Goal: Communication & Community: Answer question/provide support

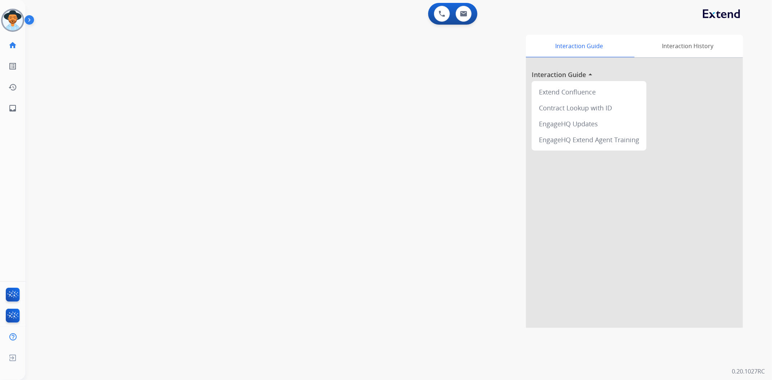
click at [17, 21] on img at bounding box center [13, 20] width 20 height 20
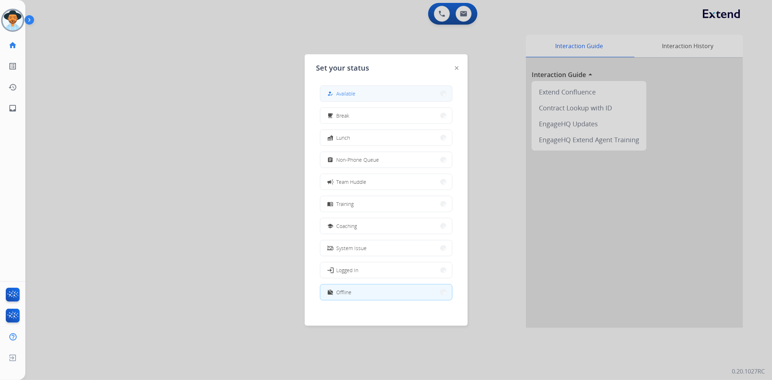
click at [385, 96] on button "how_to_reg Available" at bounding box center [386, 94] width 132 height 16
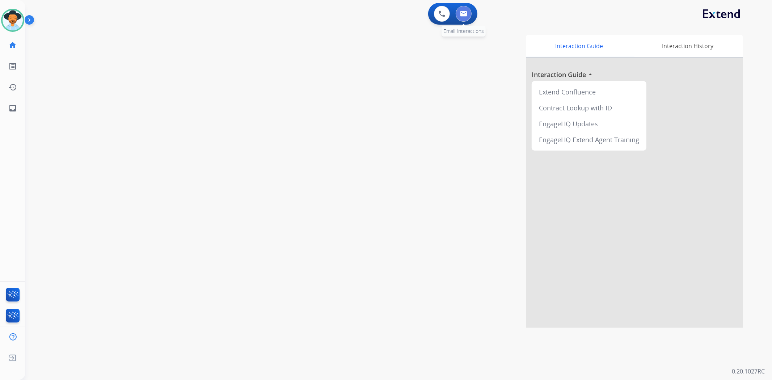
click at [458, 11] on button at bounding box center [463, 14] width 16 height 16
select select "**********"
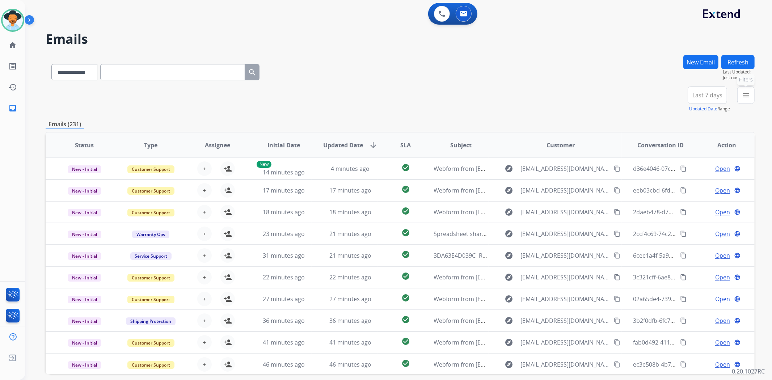
click at [746, 101] on button "menu Filters" at bounding box center [745, 94] width 17 height 17
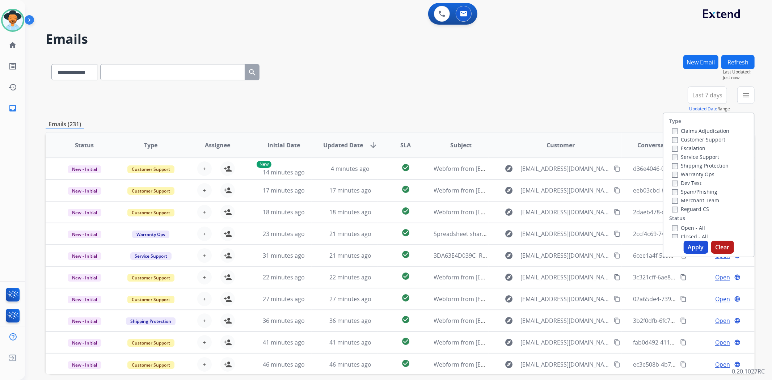
click at [672, 162] on label "Shipping Protection" at bounding box center [700, 165] width 56 height 7
click at [688, 245] on button "Apply" at bounding box center [695, 247] width 25 height 13
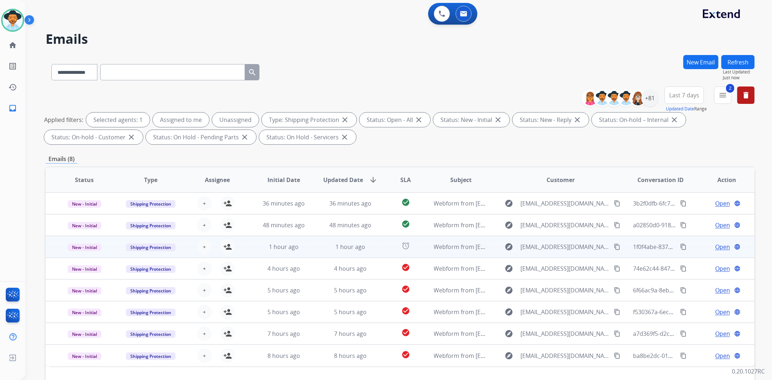
click at [221, 240] on div "+ Select agent person_add Assign to Me" at bounding box center [211, 246] width 46 height 14
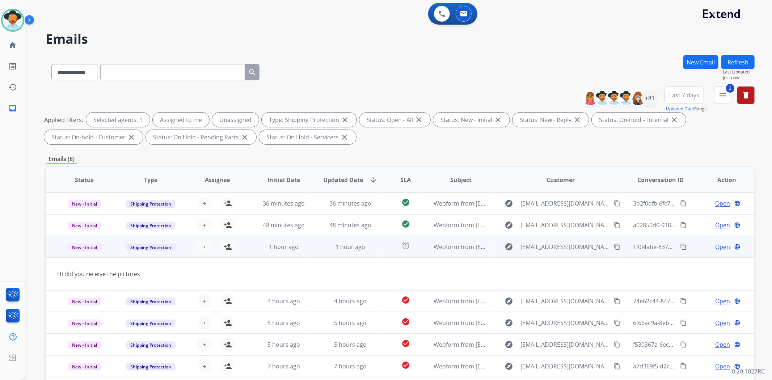
click at [213, 249] on div "+ Select agent person_add Assign to Me" at bounding box center [211, 246] width 46 height 14
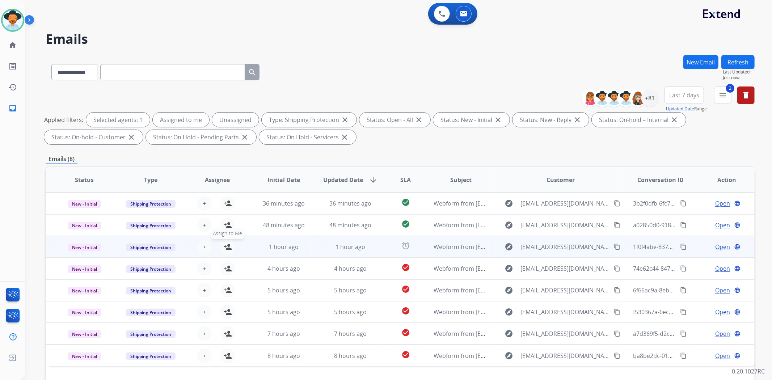
drag, startPoint x: 226, startPoint y: 249, endPoint x: 228, endPoint y: 236, distance: 13.1
click at [227, 247] on mat-icon "person_add" at bounding box center [227, 246] width 9 height 9
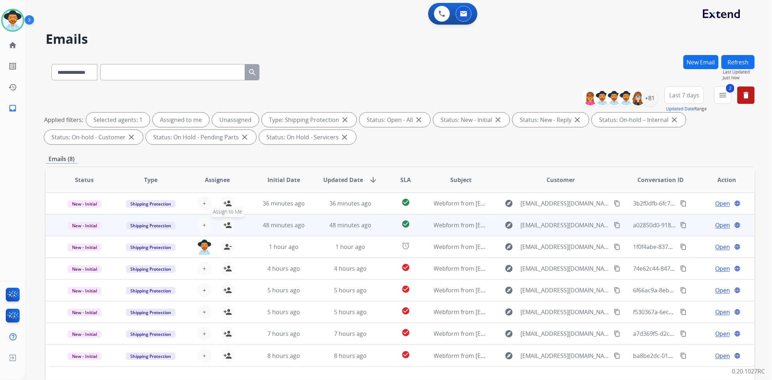
click at [228, 225] on mat-icon "person_add" at bounding box center [227, 225] width 9 height 9
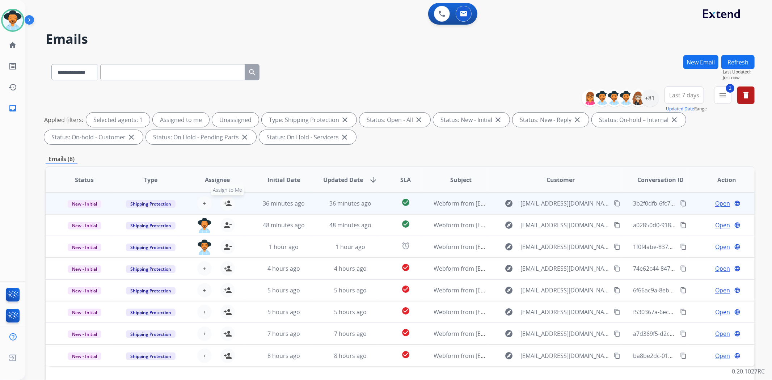
click at [230, 200] on mat-icon "person_add" at bounding box center [227, 203] width 9 height 9
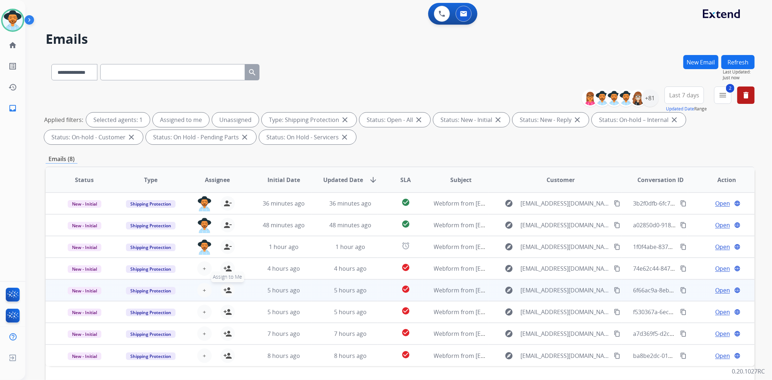
click at [226, 291] on mat-icon "person_add" at bounding box center [227, 290] width 9 height 9
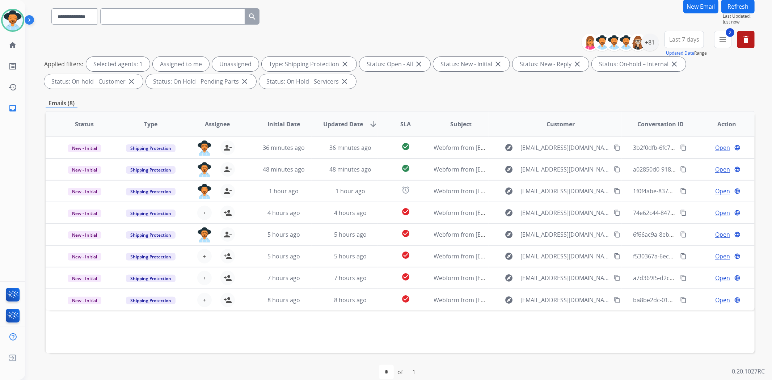
scroll to position [67, 0]
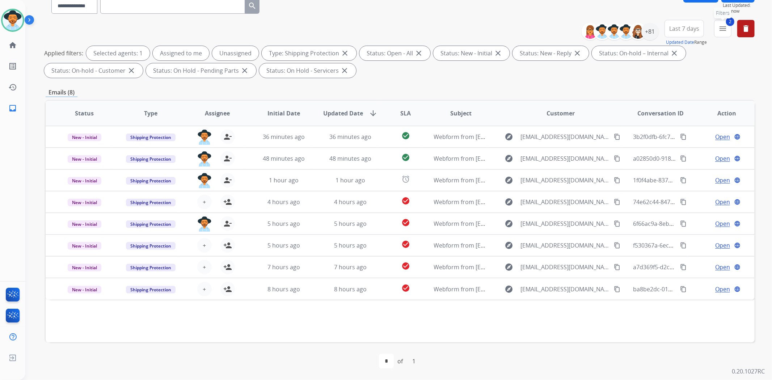
click at [720, 26] on mat-icon "menu" at bounding box center [722, 28] width 9 height 9
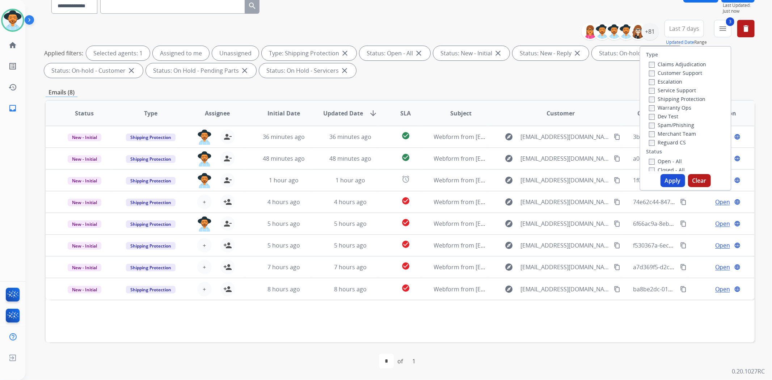
click at [665, 180] on button "Apply" at bounding box center [672, 180] width 25 height 13
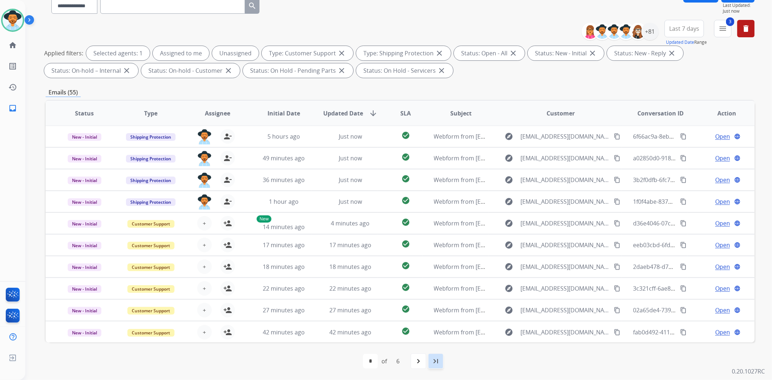
click at [429, 358] on div "last_page" at bounding box center [436, 361] width 16 height 16
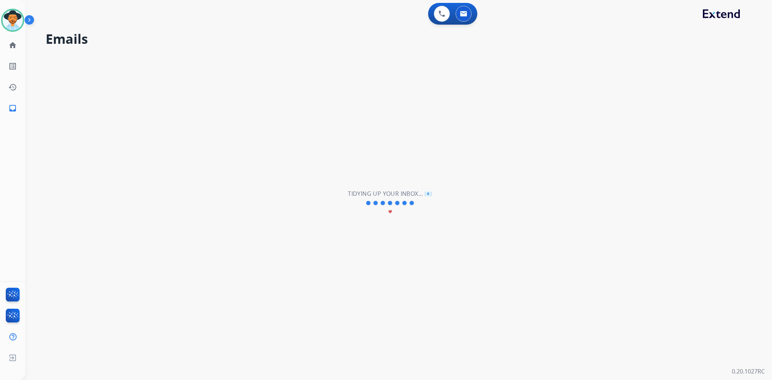
scroll to position [0, 0]
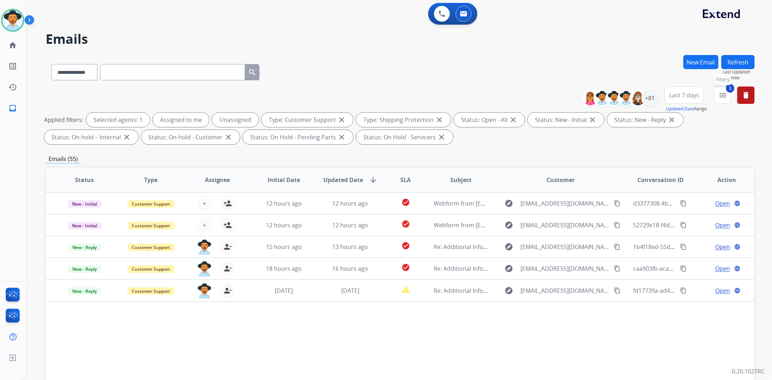
click at [728, 93] on button "3 menu Filters" at bounding box center [722, 94] width 17 height 17
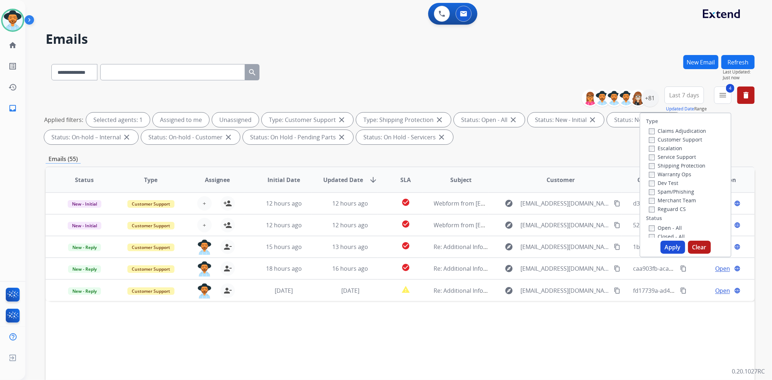
click at [670, 251] on button "Apply" at bounding box center [672, 247] width 25 height 13
select select "*"
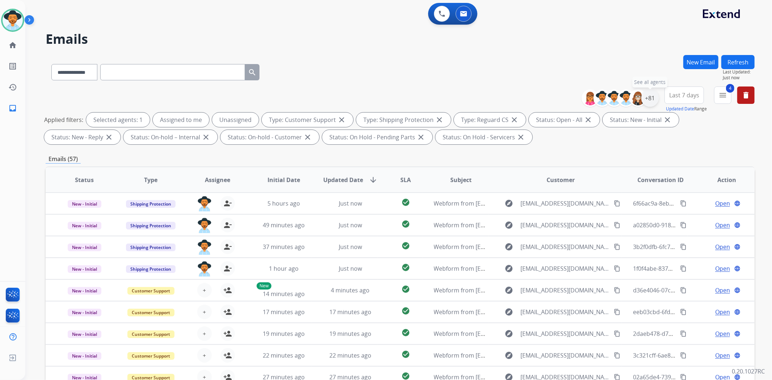
click at [653, 98] on div "+81" at bounding box center [649, 97] width 17 height 17
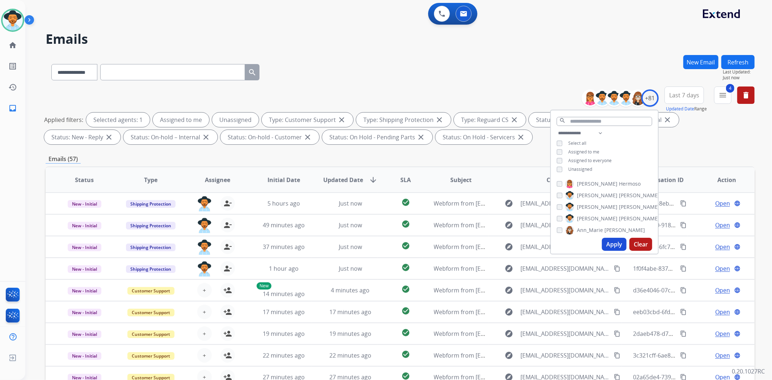
click at [555, 170] on div "**********" at bounding box center [604, 152] width 107 height 46
click at [610, 239] on button "Apply" at bounding box center [614, 244] width 25 height 13
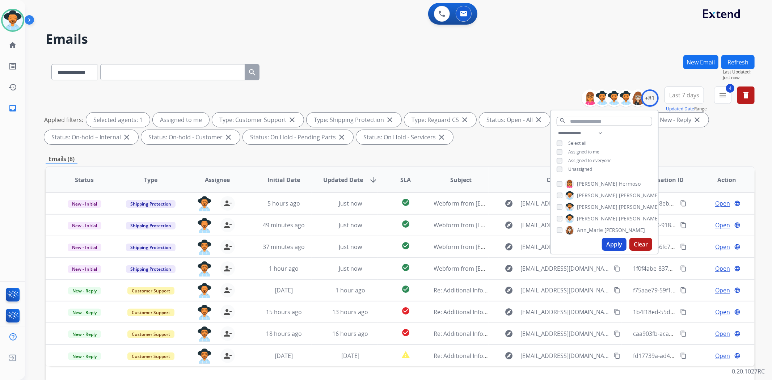
click at [364, 63] on div "**********" at bounding box center [400, 70] width 709 height 31
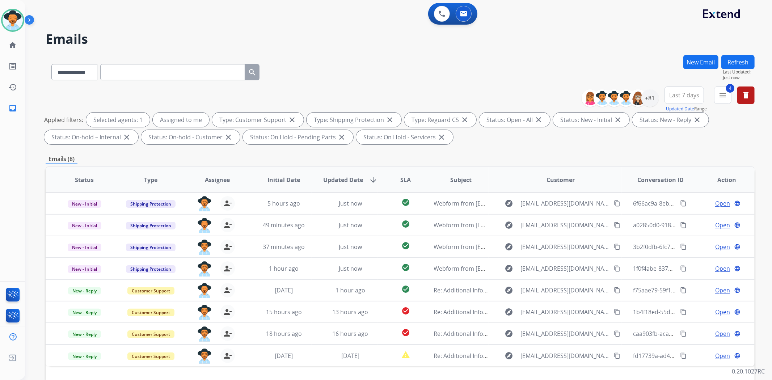
click at [310, 35] on h2 "Emails" at bounding box center [400, 39] width 709 height 14
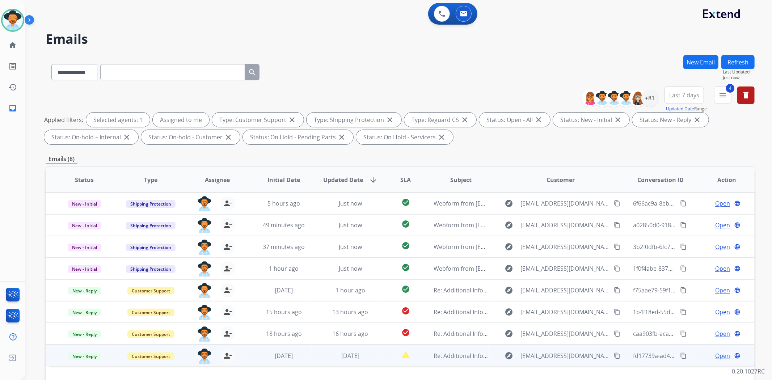
click at [721, 355] on span "Open" at bounding box center [722, 355] width 15 height 9
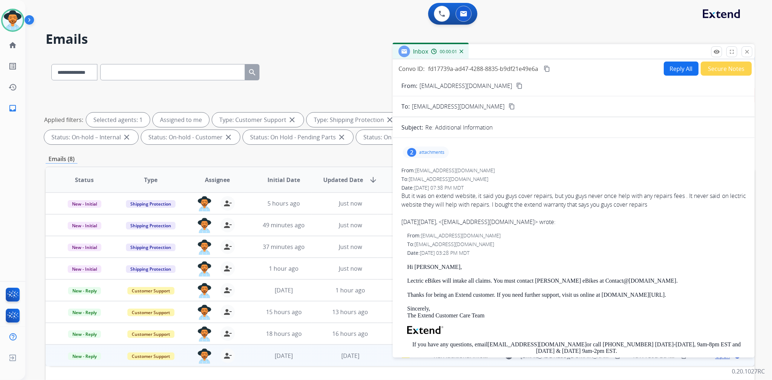
click at [516, 85] on mat-icon "content_copy" at bounding box center [519, 85] width 7 height 7
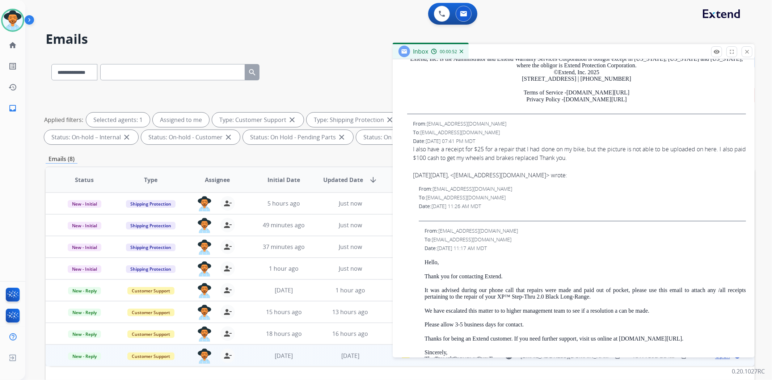
scroll to position [321, 0]
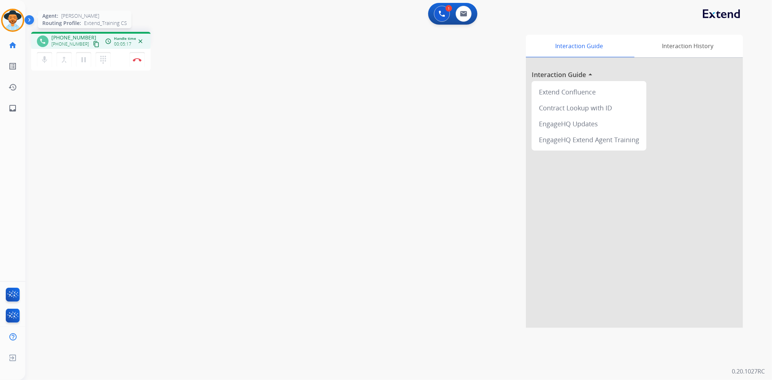
click at [18, 20] on img at bounding box center [13, 20] width 20 height 20
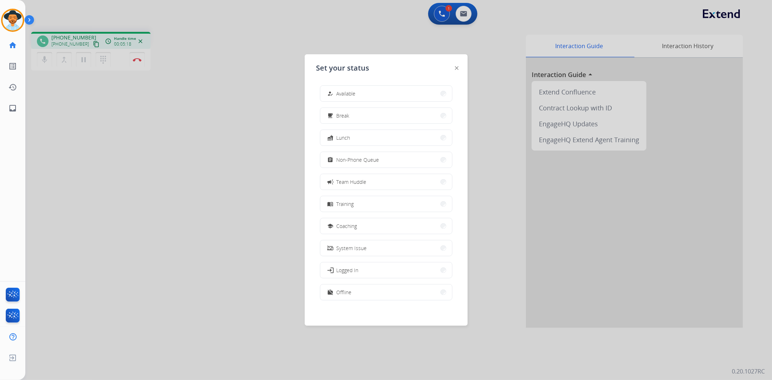
click at [389, 102] on div "how_to_reg Available free_breakfast Break fastfood Lunch assignment Non-Phone Q…" at bounding box center [386, 194] width 140 height 228
click at [390, 99] on button "how_to_reg Available" at bounding box center [386, 94] width 132 height 16
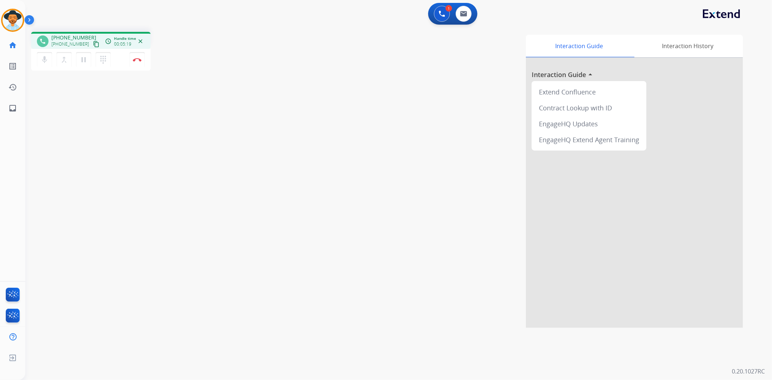
click at [243, 99] on div "phone [PHONE_NUMBER] [PHONE_NUMBER] content_copy access_time Call metrics Queue…" at bounding box center [389, 177] width 729 height 302
click at [133, 58] on img at bounding box center [137, 60] width 9 height 4
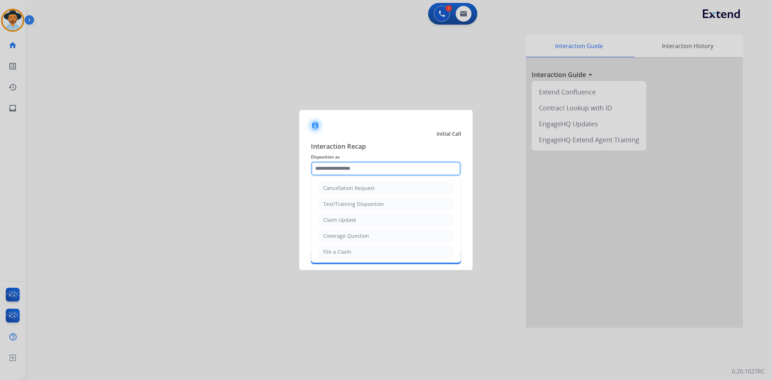
click at [356, 167] on input "text" at bounding box center [386, 168] width 150 height 14
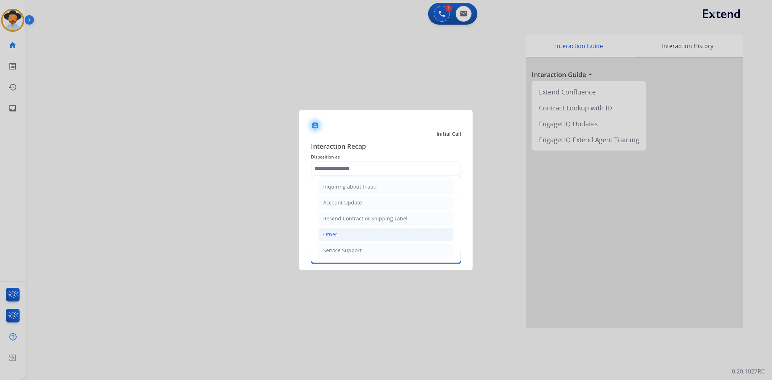
click at [367, 228] on li "Other" at bounding box center [385, 235] width 135 height 14
type input "*****"
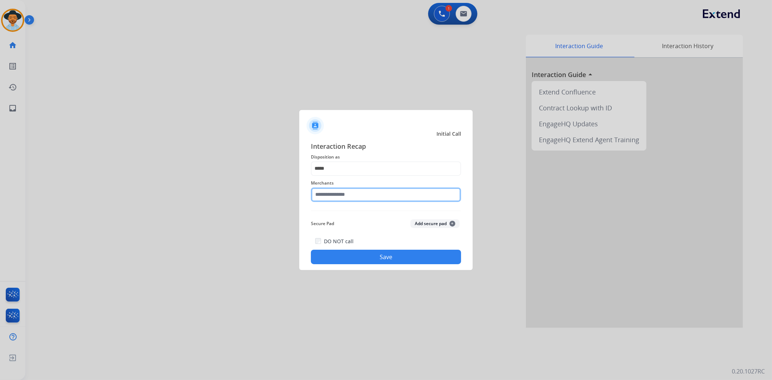
click at [363, 194] on input "text" at bounding box center [386, 194] width 150 height 14
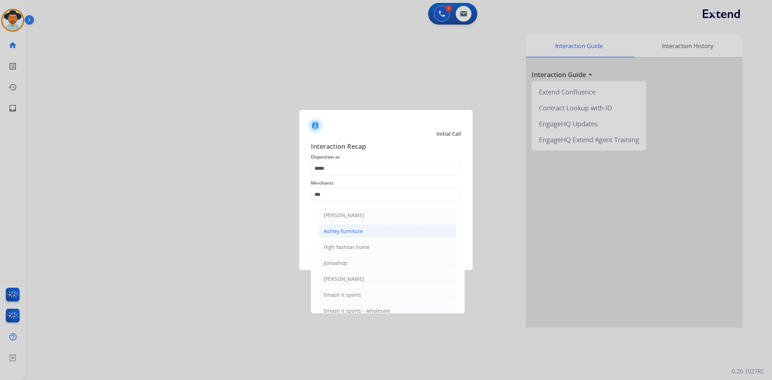
click at [343, 228] on div "Ashley furniture" at bounding box center [342, 231] width 39 height 7
type input "**********"
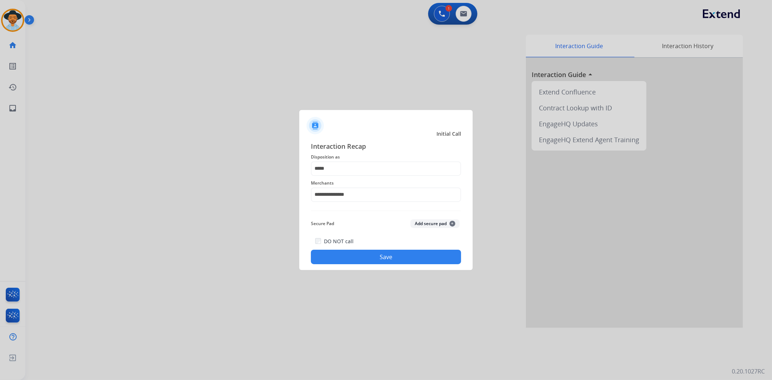
click at [346, 256] on button "Save" at bounding box center [386, 257] width 150 height 14
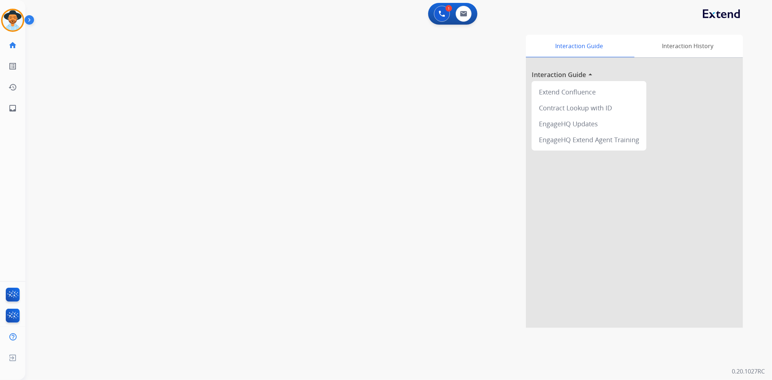
click at [198, 196] on div "swap_horiz Break voice bridge close_fullscreen Connect 3-Way Call merge_type Se…" at bounding box center [389, 177] width 729 height 302
drag, startPoint x: 198, startPoint y: 196, endPoint x: 305, endPoint y: 135, distance: 123.0
click at [199, 195] on div "swap_horiz Break voice bridge close_fullscreen Connect 3-Way Call merge_type Se…" at bounding box center [389, 177] width 729 height 302
click at [15, 18] on img at bounding box center [13, 20] width 20 height 20
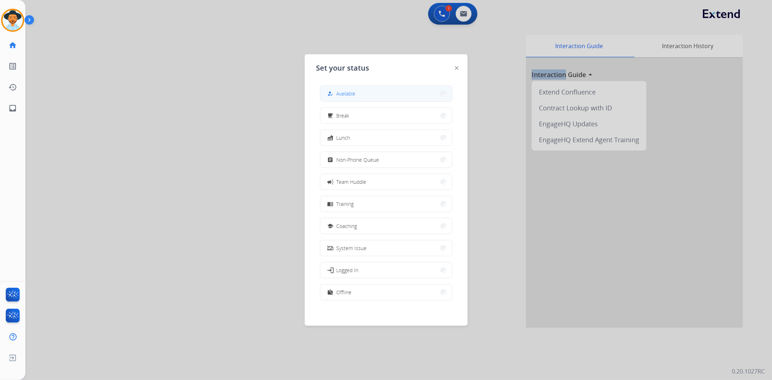
click at [334, 88] on button "how_to_reg Available" at bounding box center [386, 94] width 132 height 16
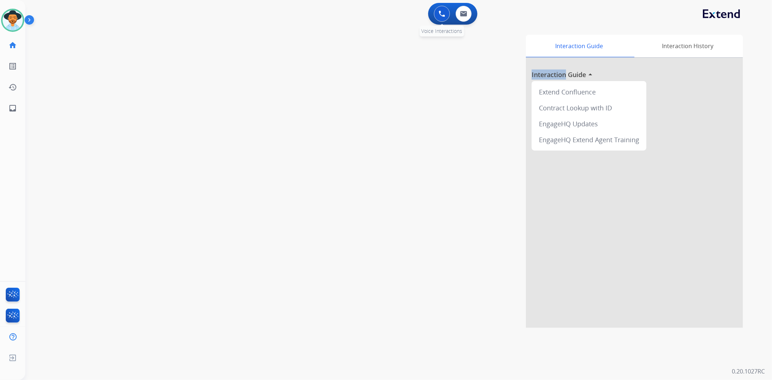
click at [443, 17] on button at bounding box center [442, 14] width 16 height 16
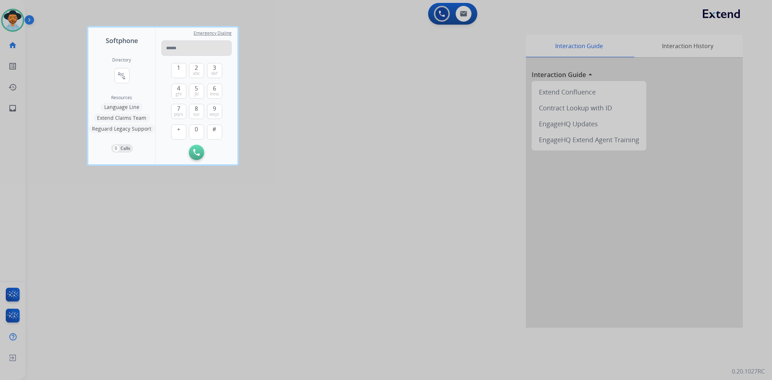
click at [191, 48] on input "tel" at bounding box center [196, 48] width 70 height 15
type input "**********"
click at [194, 149] on img at bounding box center [196, 152] width 7 height 7
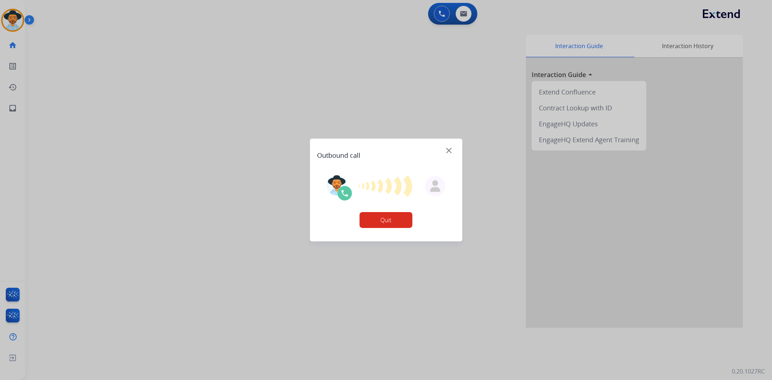
click at [388, 216] on button "Quit" at bounding box center [386, 220] width 53 height 16
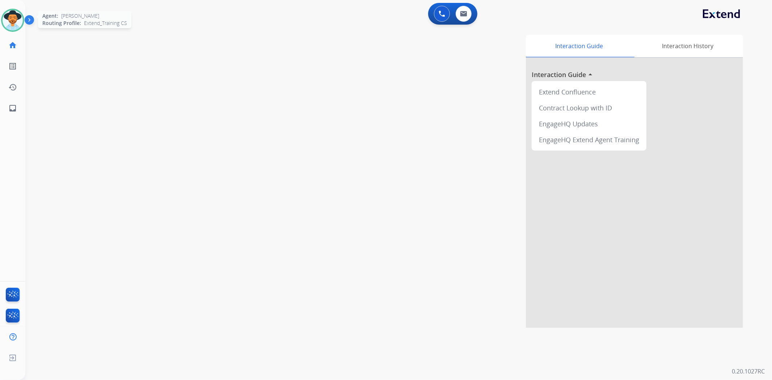
click at [11, 27] on img at bounding box center [13, 20] width 20 height 20
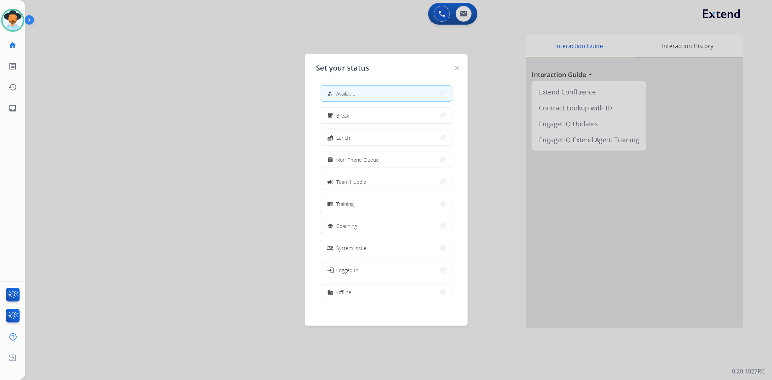
click at [212, 88] on div at bounding box center [386, 190] width 772 height 380
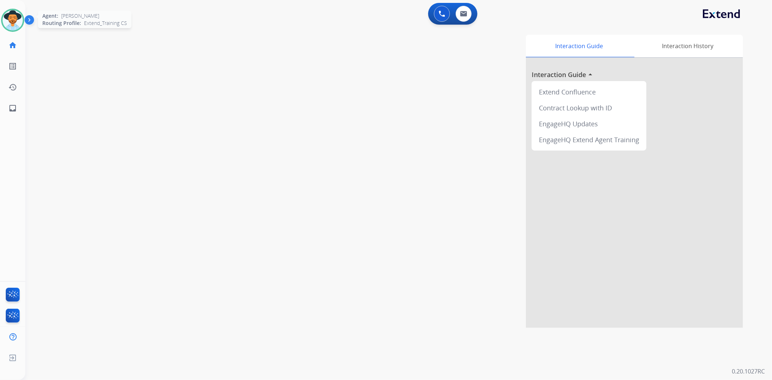
click at [16, 23] on img at bounding box center [13, 20] width 20 height 20
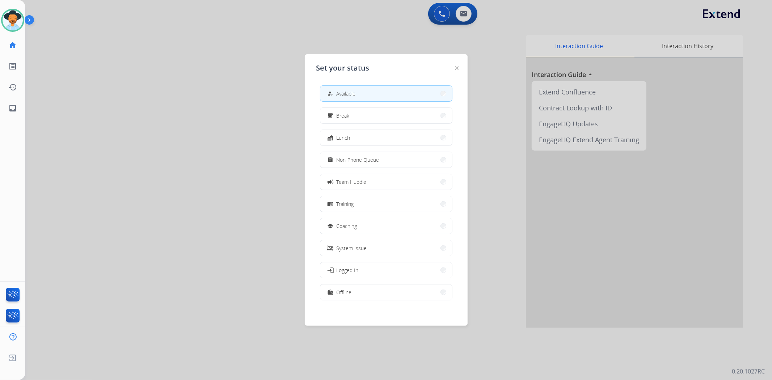
click at [364, 20] on div at bounding box center [386, 190] width 772 height 380
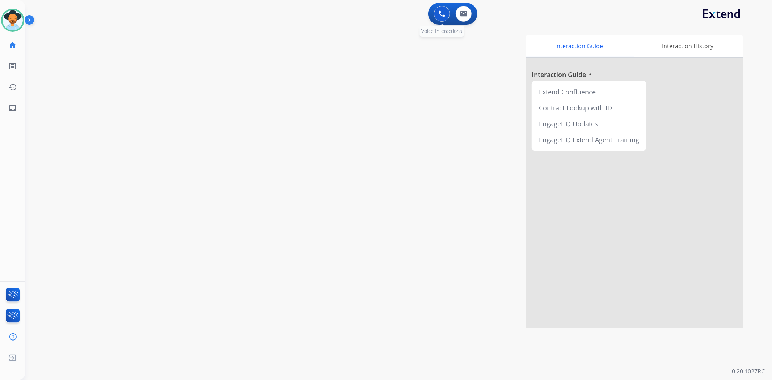
click at [438, 11] on img at bounding box center [441, 13] width 7 height 7
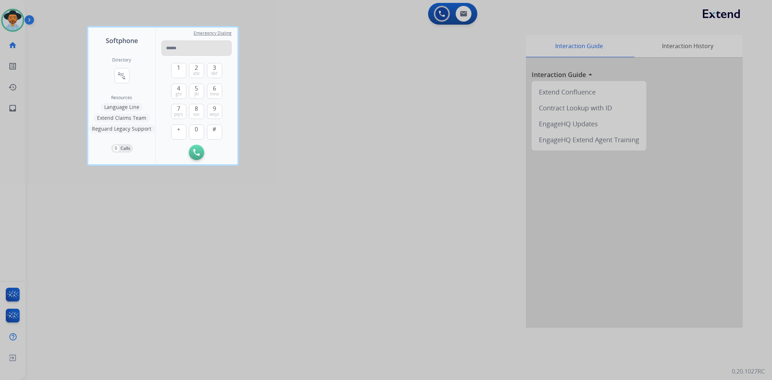
click at [203, 44] on input "tel" at bounding box center [196, 48] width 70 height 15
type input "**********"
click at [195, 154] on img at bounding box center [196, 152] width 7 height 7
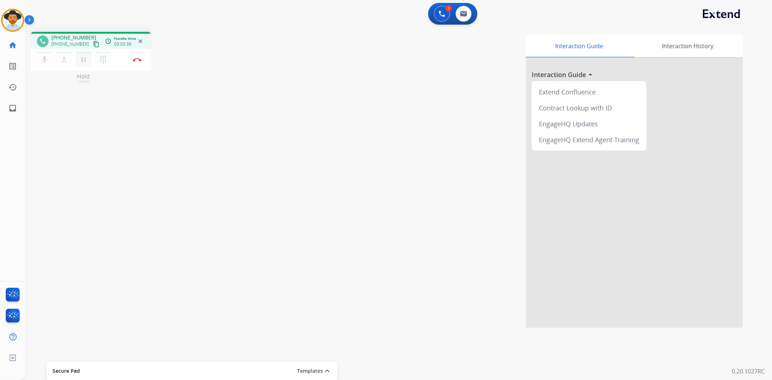
click at [86, 64] on button "pause Hold" at bounding box center [83, 59] width 15 height 15
click at [88, 61] on mat-icon "play_arrow" at bounding box center [83, 59] width 9 height 9
click at [81, 55] on mat-icon "pause" at bounding box center [83, 59] width 9 height 9
drag, startPoint x: 88, startPoint y: 62, endPoint x: 117, endPoint y: 79, distance: 33.4
click at [89, 63] on button "play_arrow Hold" at bounding box center [83, 59] width 15 height 15
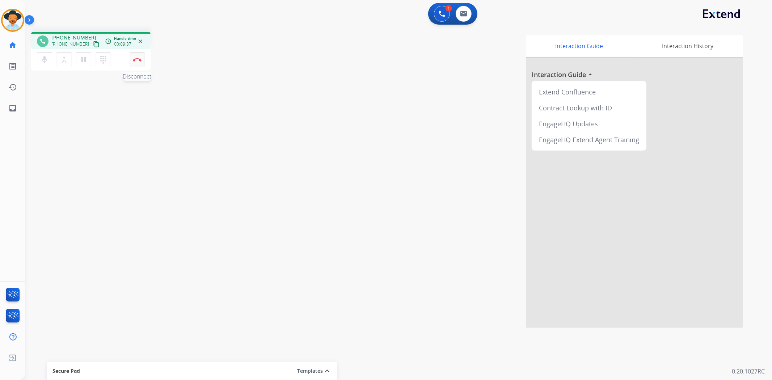
click at [135, 58] on img at bounding box center [137, 60] width 9 height 4
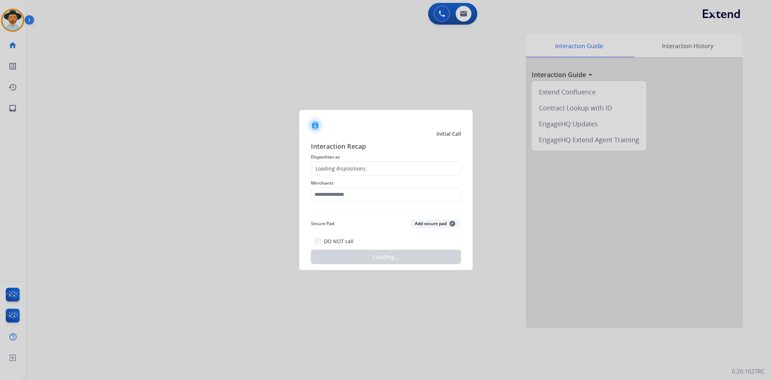
click at [356, 166] on div "Loading dispositions..." at bounding box center [340, 168] width 59 height 7
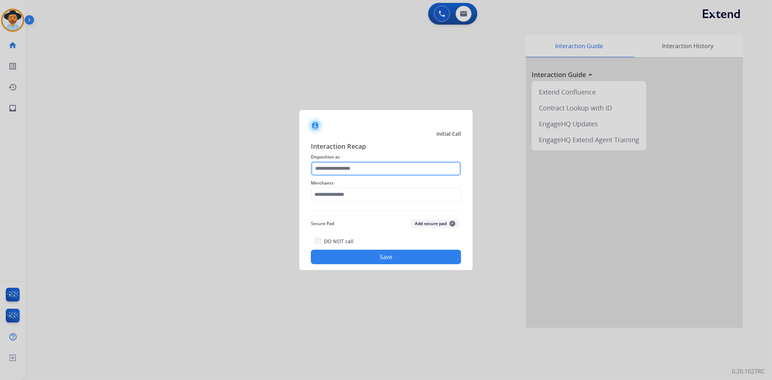
click at [365, 164] on input "text" at bounding box center [386, 168] width 150 height 14
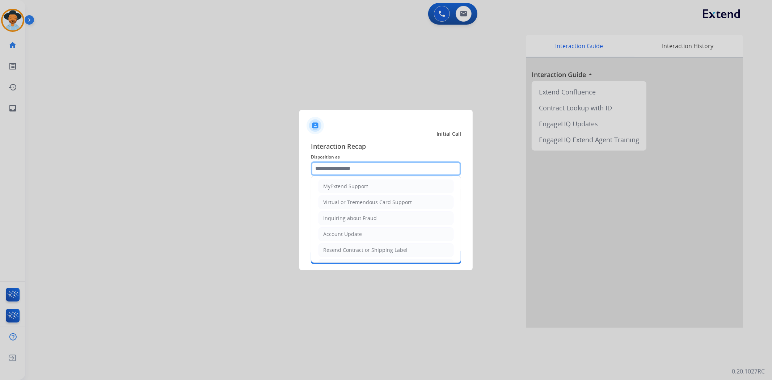
scroll to position [145, 0]
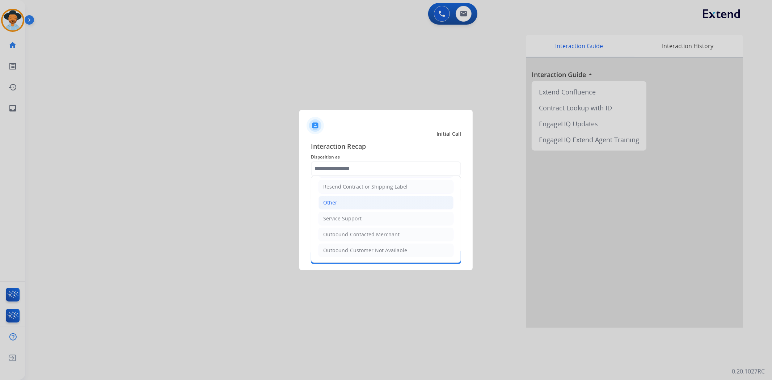
click at [356, 197] on li "Other" at bounding box center [385, 203] width 135 height 14
type input "*****"
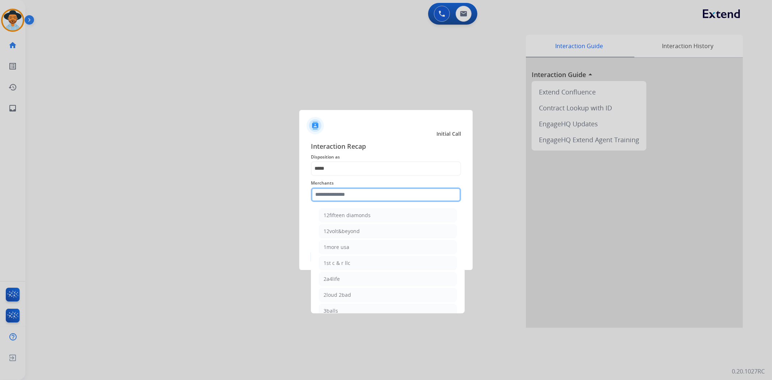
click at [351, 195] on input "text" at bounding box center [386, 194] width 150 height 14
click at [358, 190] on input "text" at bounding box center [386, 194] width 150 height 14
click at [360, 213] on div "Bed bath & beyond" at bounding box center [346, 215] width 47 height 7
type input "**********"
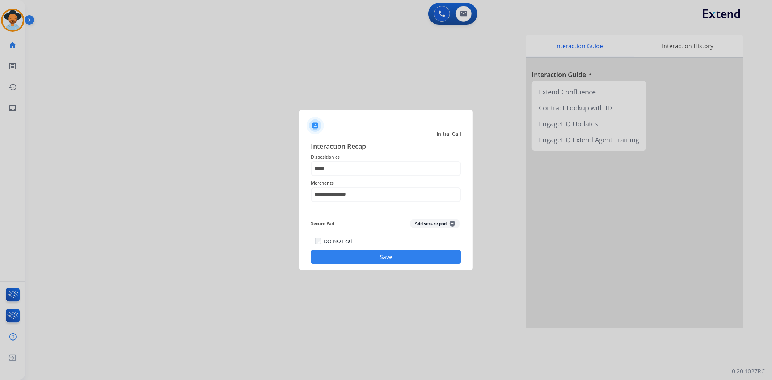
click at [367, 259] on button "Save" at bounding box center [386, 257] width 150 height 14
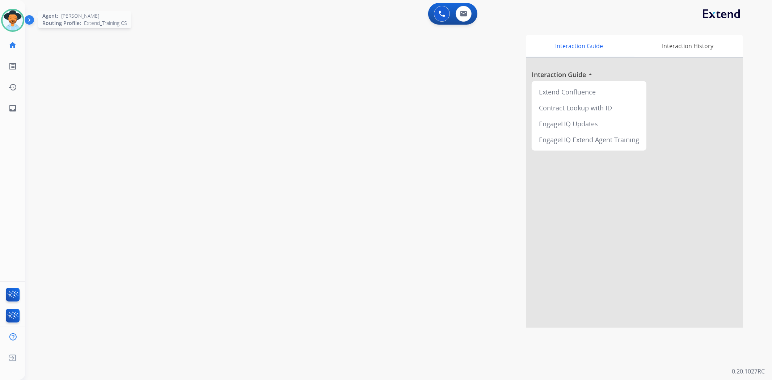
click at [9, 25] on img at bounding box center [13, 20] width 20 height 20
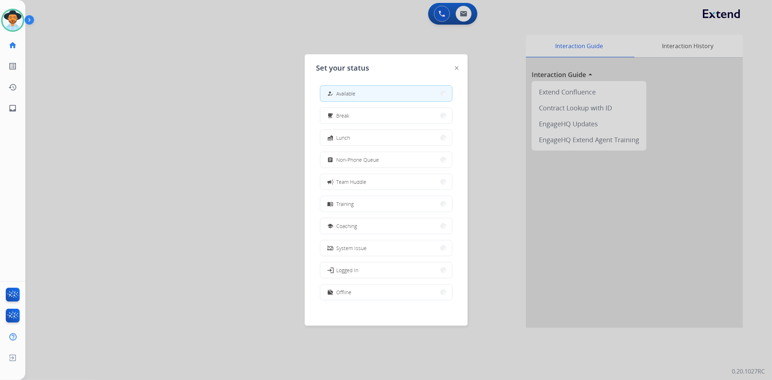
click at [149, 84] on div at bounding box center [386, 190] width 772 height 380
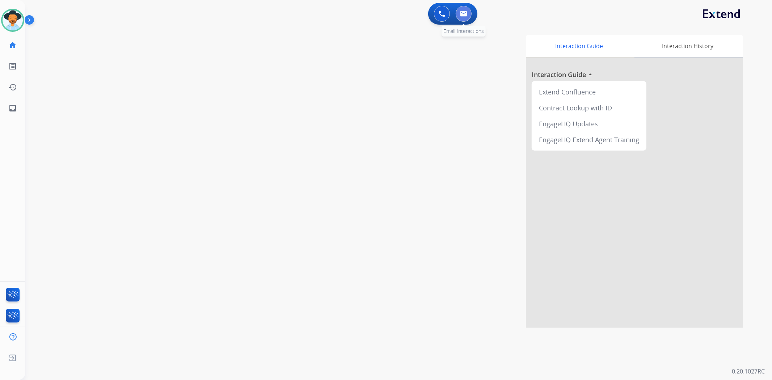
click at [461, 13] on img at bounding box center [463, 14] width 7 height 6
select select "**********"
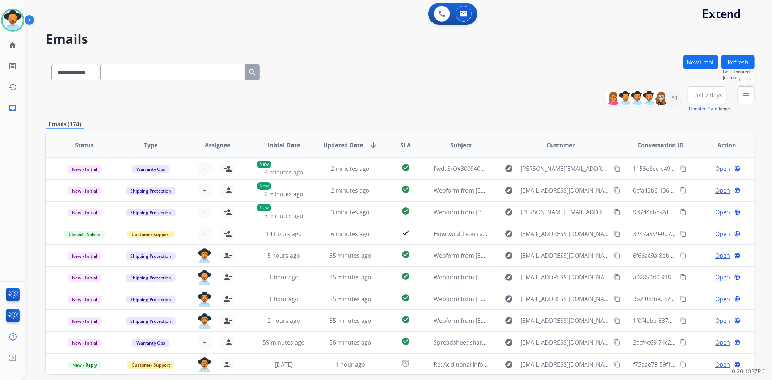
click at [747, 94] on mat-icon "menu" at bounding box center [745, 95] width 9 height 9
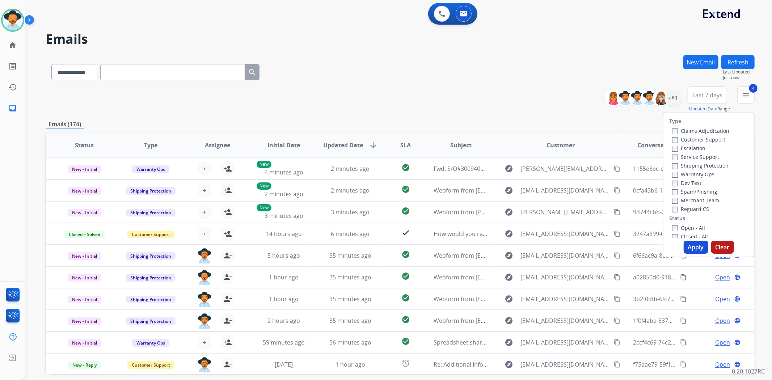
click at [691, 242] on button "Apply" at bounding box center [695, 247] width 25 height 13
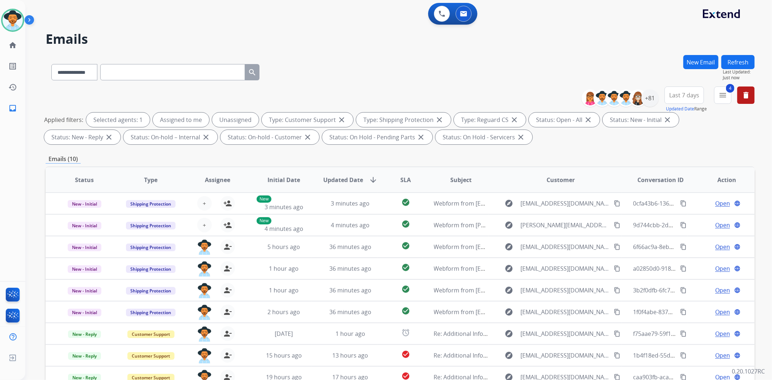
click at [644, 67] on div "**********" at bounding box center [400, 70] width 709 height 31
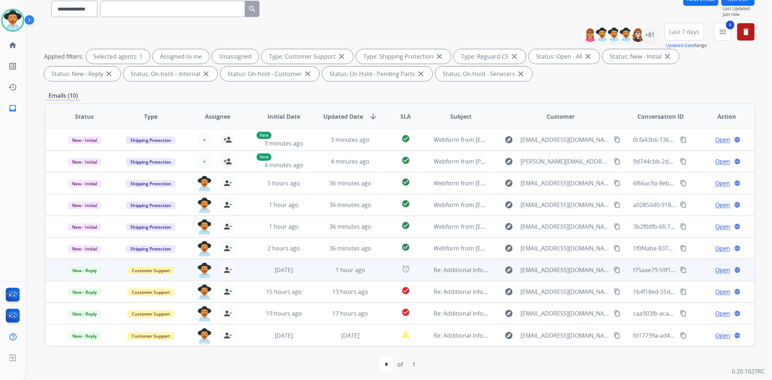
scroll to position [67, 0]
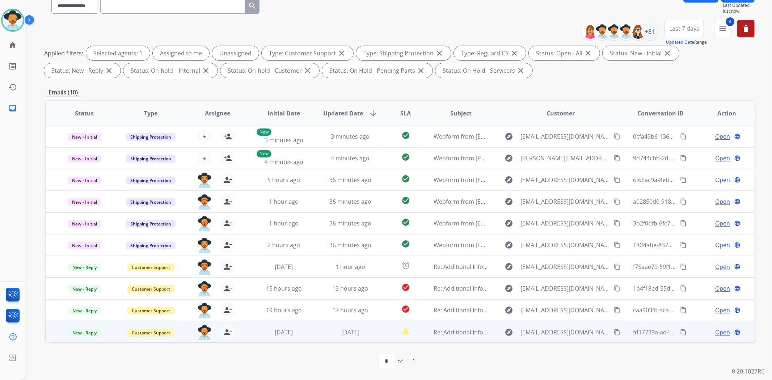
click at [716, 333] on span "Open" at bounding box center [722, 332] width 15 height 9
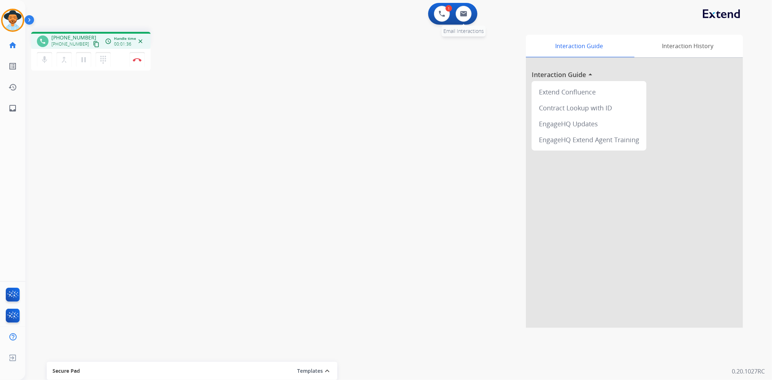
click at [471, 9] on div "0 Email Interactions" at bounding box center [464, 14] width 22 height 16
click at [468, 10] on button at bounding box center [463, 14] width 16 height 16
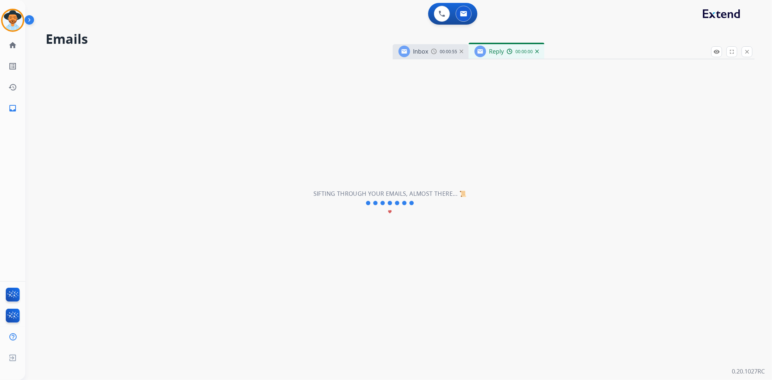
select select "**********"
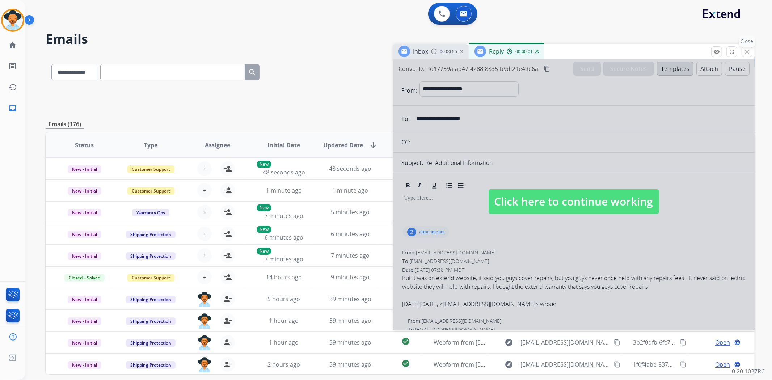
click at [746, 51] on mat-icon "close" at bounding box center [746, 51] width 7 height 7
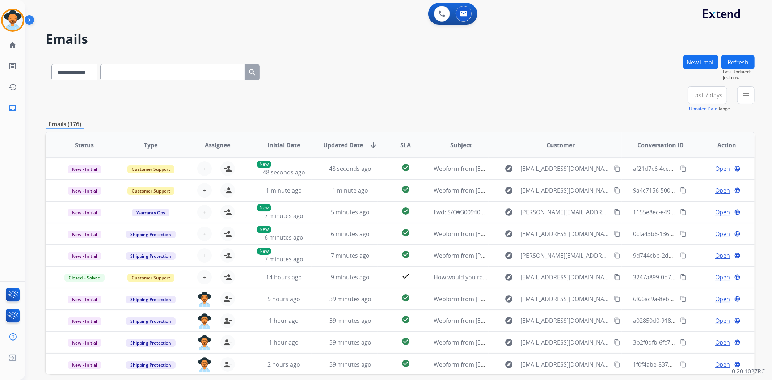
click at [700, 60] on button "New Email" at bounding box center [700, 62] width 35 height 14
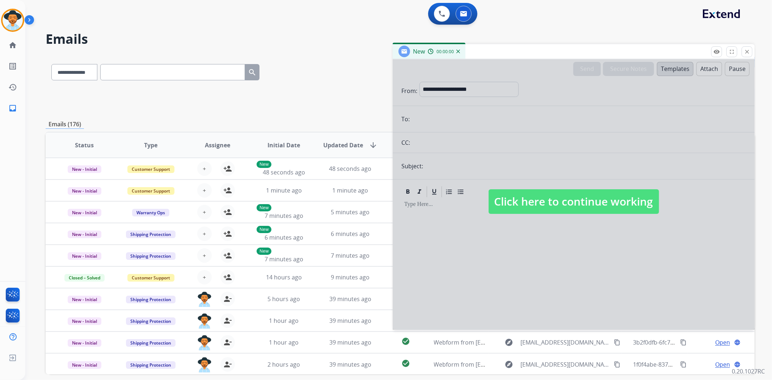
drag, startPoint x: 502, startPoint y: 110, endPoint x: 500, endPoint y: 121, distance: 10.7
click at [502, 111] on div at bounding box center [574, 194] width 362 height 270
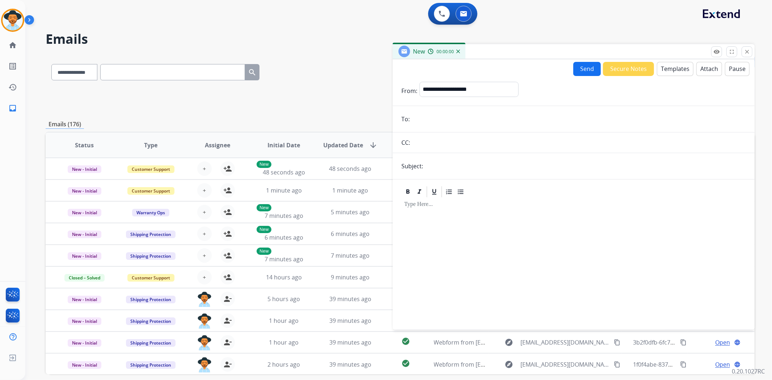
click at [496, 119] on input "email" at bounding box center [579, 119] width 334 height 14
paste input "**********"
type input "**********"
click at [461, 85] on select "**********" at bounding box center [468, 89] width 98 height 14
click at [664, 67] on button "Templates" at bounding box center [675, 69] width 37 height 14
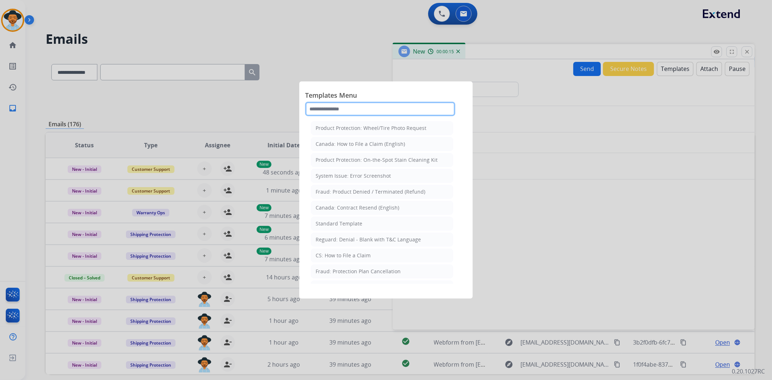
click at [357, 106] on input "text" at bounding box center [380, 109] width 150 height 14
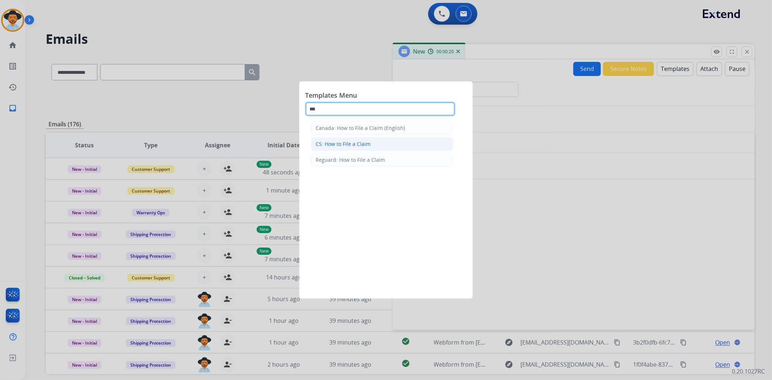
type input "***"
click at [362, 147] on div "CS: How to File a Claim" at bounding box center [342, 143] width 55 height 7
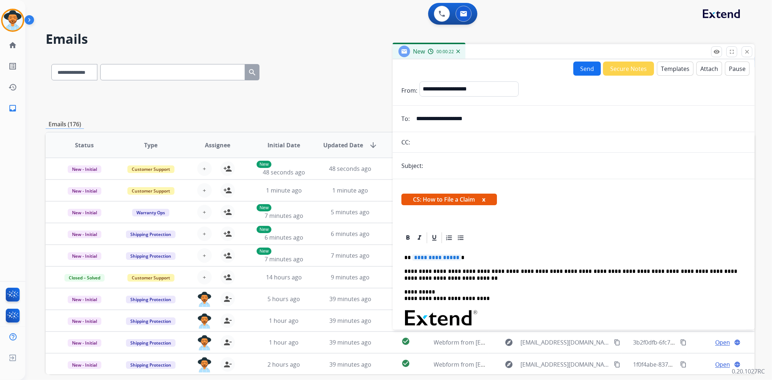
scroll to position [114, 0]
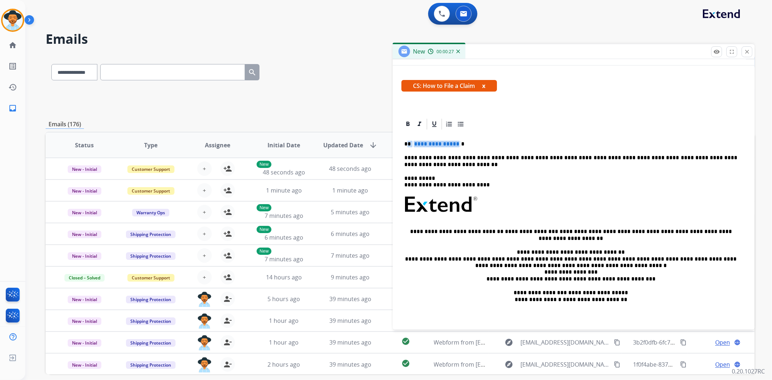
drag, startPoint x: 408, startPoint y: 141, endPoint x: 455, endPoint y: 141, distance: 47.0
click at [455, 141] on p "**********" at bounding box center [570, 144] width 333 height 7
click at [518, 161] on p "**********" at bounding box center [570, 160] width 333 height 13
click at [516, 156] on p "**********" at bounding box center [570, 160] width 333 height 13
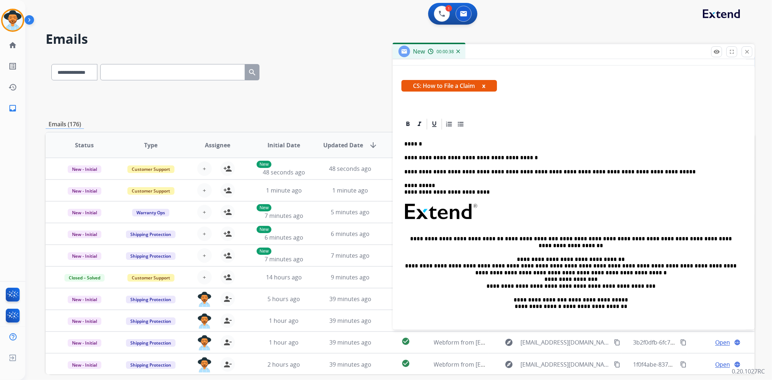
scroll to position [0, 0]
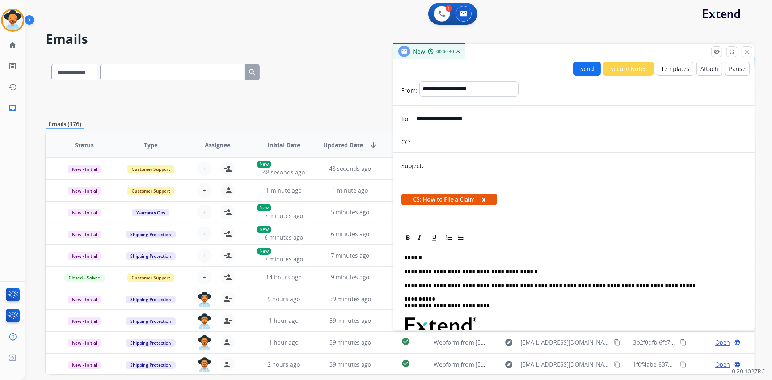
click at [472, 158] on input "text" at bounding box center [585, 165] width 321 height 14
type input "**********"
click at [463, 80] on form "**********" at bounding box center [574, 264] width 362 height 376
drag, startPoint x: 464, startPoint y: 85, endPoint x: 467, endPoint y: 95, distance: 9.8
click at [464, 85] on select "**********" at bounding box center [468, 88] width 98 height 14
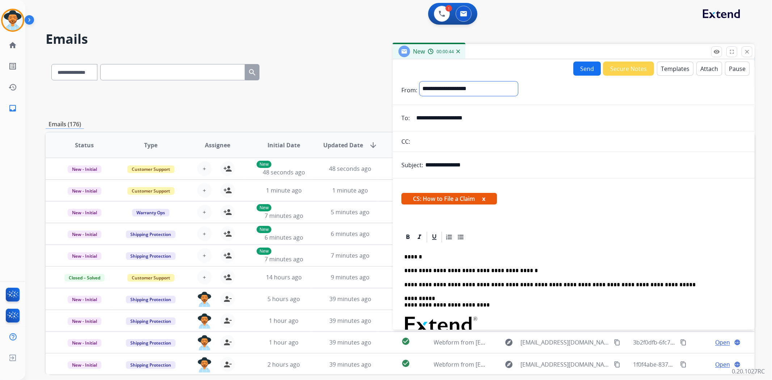
select select "**********"
click at [419, 81] on select "**********" at bounding box center [468, 88] width 98 height 14
click at [586, 64] on button "Send" at bounding box center [586, 69] width 27 height 14
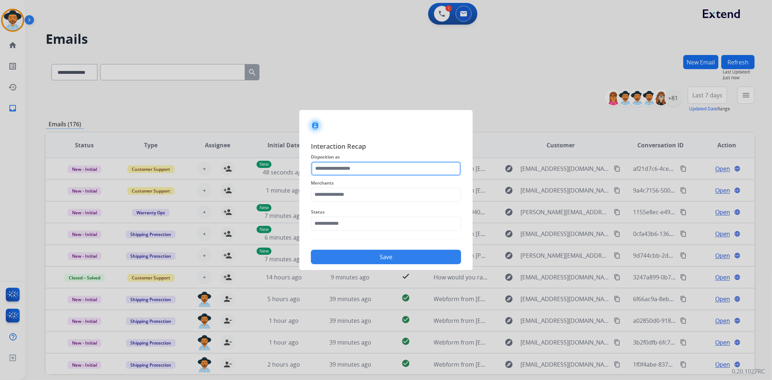
click at [375, 167] on input "text" at bounding box center [386, 168] width 150 height 14
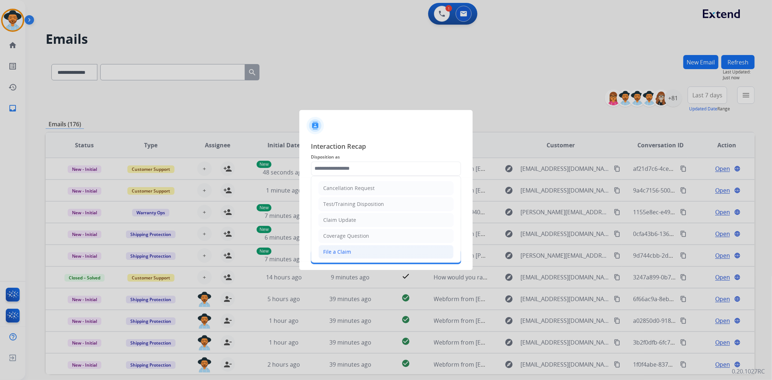
click at [376, 250] on li "File a Claim" at bounding box center [385, 252] width 135 height 14
type input "**********"
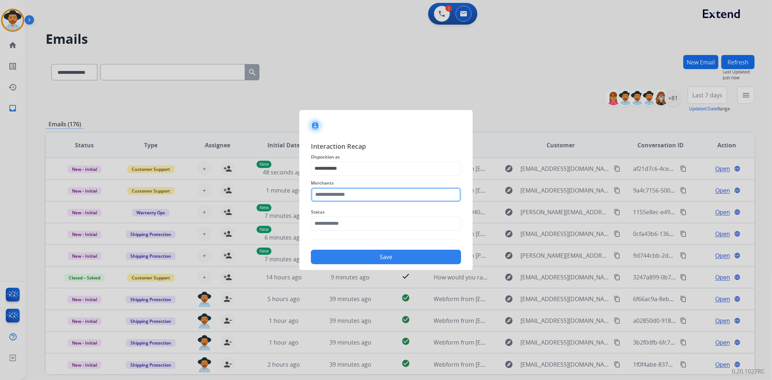
click at [372, 197] on input "text" at bounding box center [386, 194] width 150 height 14
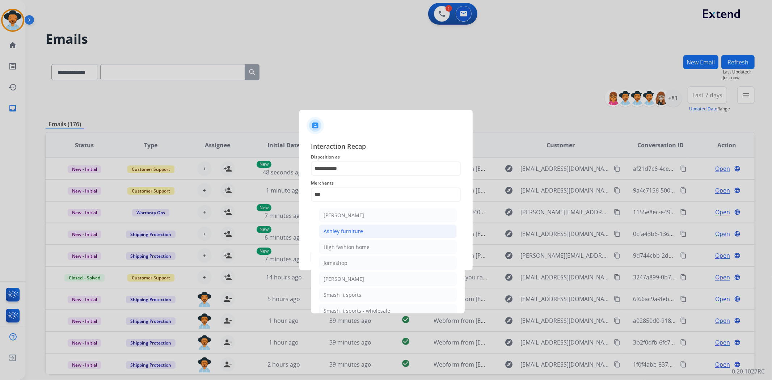
click at [334, 231] on div "Ashley furniture" at bounding box center [342, 231] width 39 height 7
type input "**********"
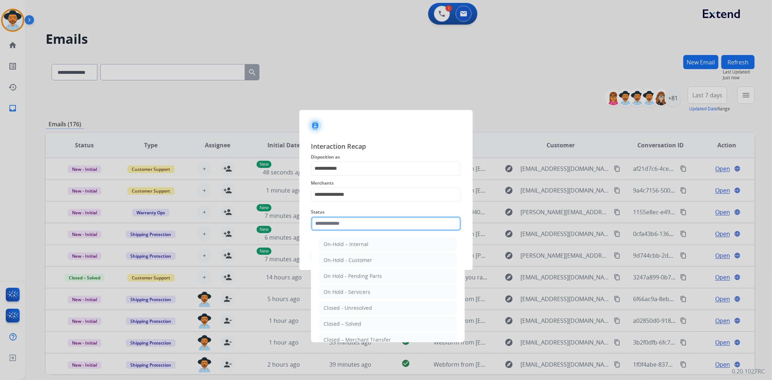
click at [352, 221] on input "text" at bounding box center [386, 223] width 150 height 14
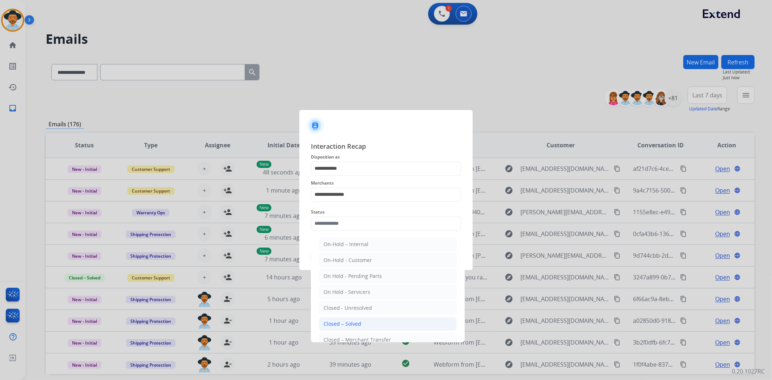
click at [355, 324] on div "Closed – Solved" at bounding box center [342, 323] width 38 height 7
type input "**********"
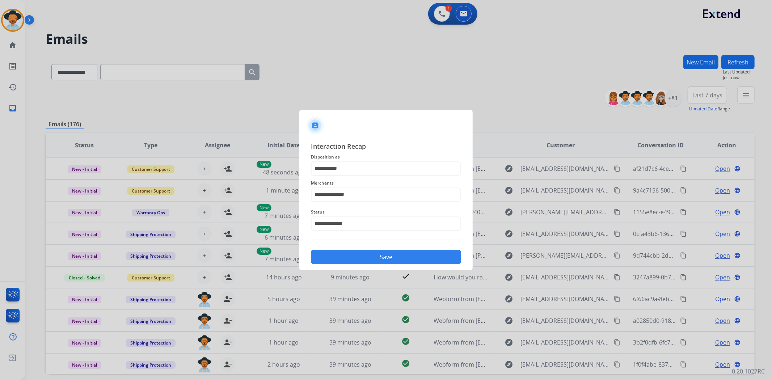
click at [361, 252] on button "Save" at bounding box center [386, 257] width 150 height 14
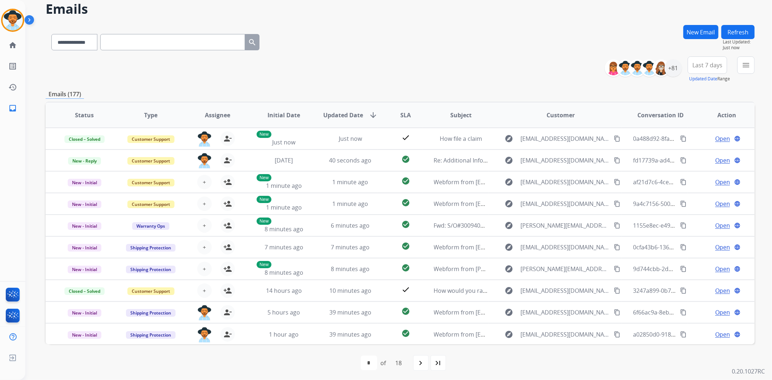
scroll to position [31, 0]
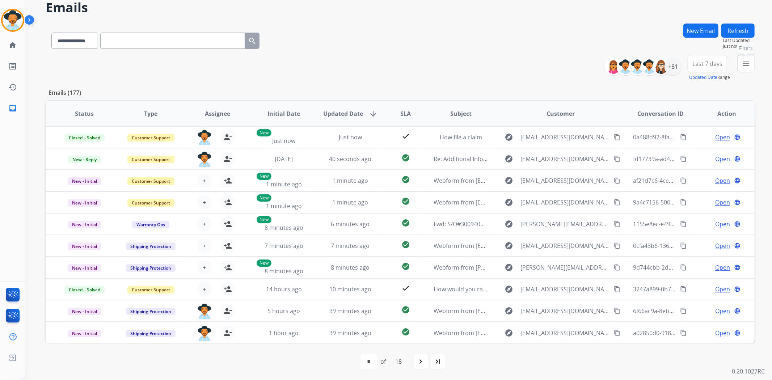
click at [748, 68] on button "menu Filters" at bounding box center [745, 63] width 17 height 17
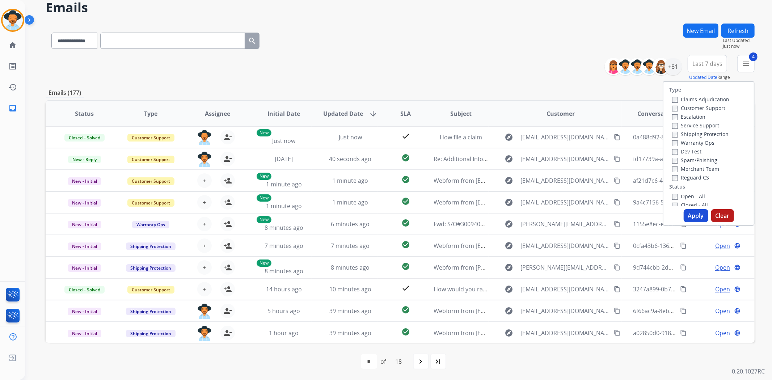
click at [705, 218] on div "Apply Clear" at bounding box center [708, 215] width 90 height 13
click at [692, 212] on button "Apply" at bounding box center [695, 215] width 25 height 13
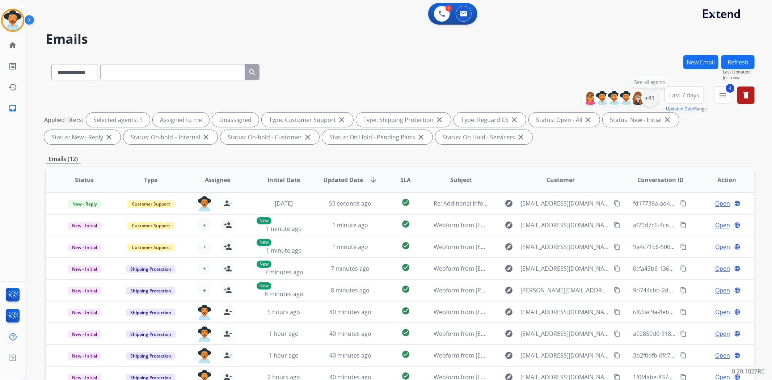
click at [654, 96] on div "+81" at bounding box center [649, 97] width 17 height 17
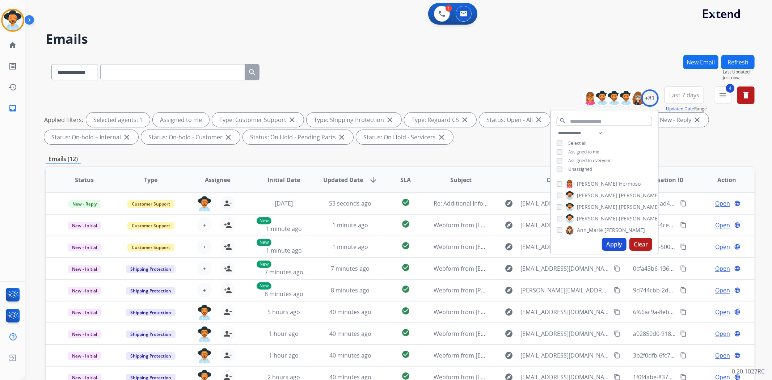
click at [610, 242] on button "Apply" at bounding box center [614, 244] width 25 height 13
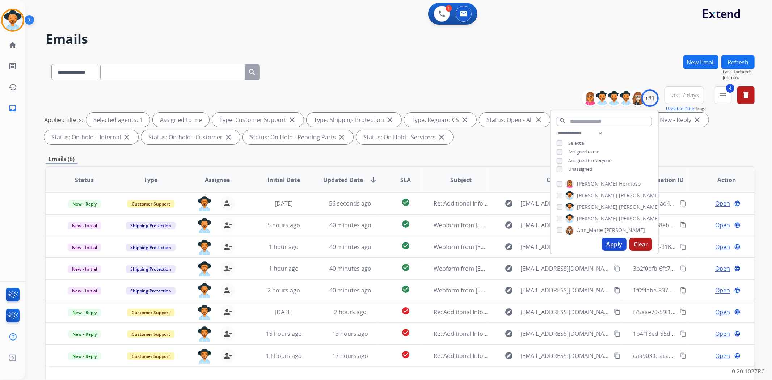
click at [733, 150] on div "**********" at bounding box center [400, 250] width 709 height 391
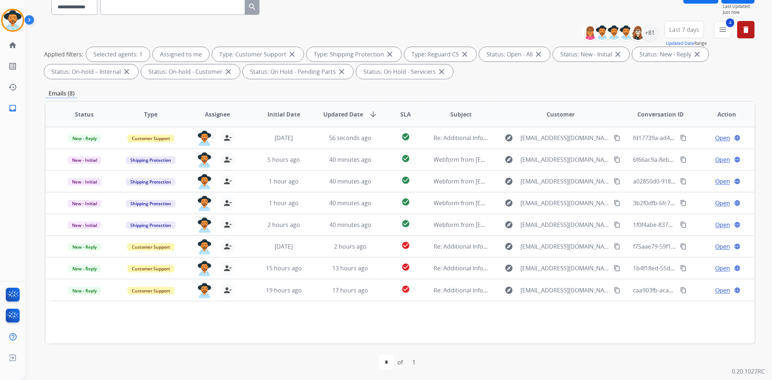
scroll to position [67, 0]
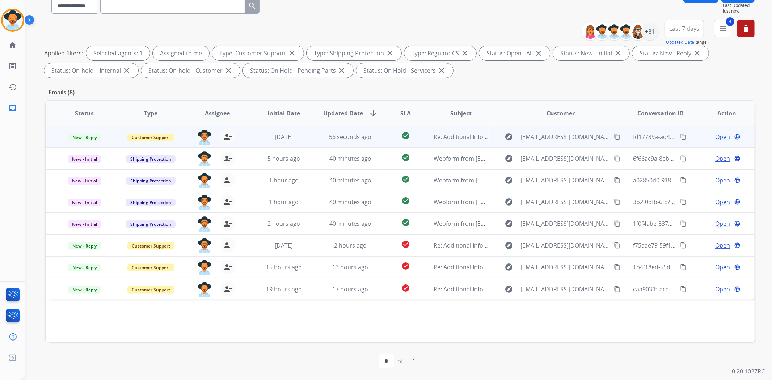
click at [722, 133] on span "Open" at bounding box center [722, 136] width 15 height 9
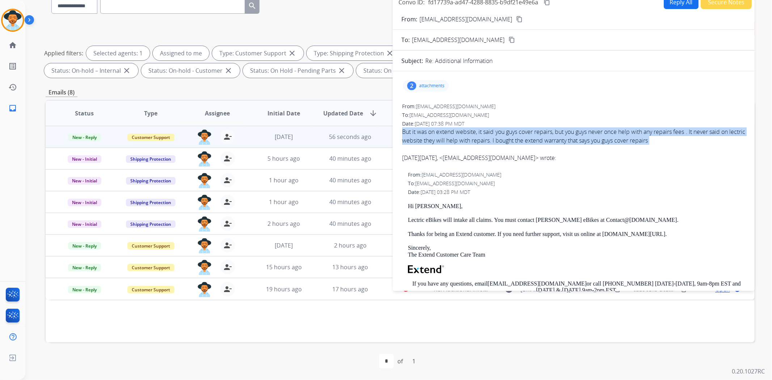
drag, startPoint x: 401, startPoint y: 128, endPoint x: 650, endPoint y: 146, distance: 250.3
click at [650, 146] on div "From: [EMAIL_ADDRESS][DOMAIN_NAME] To: [EMAIL_ADDRESS][DOMAIN_NAME] Date: [DATE…" at bounding box center [573, 135] width 344 height 67
copy span "But it was on extend website, it said you guys cover repairs, but you guys neve…"
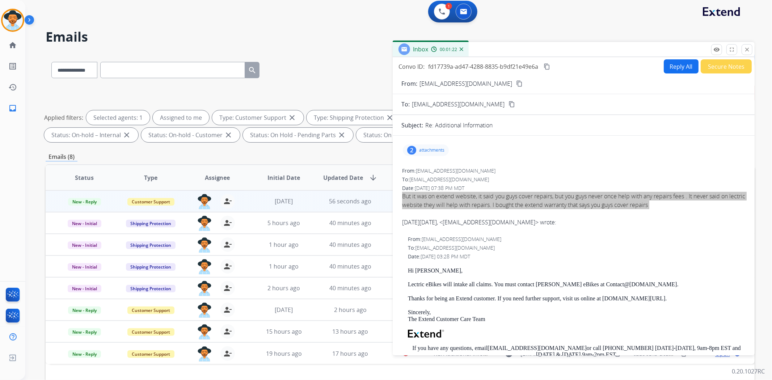
scroll to position [0, 0]
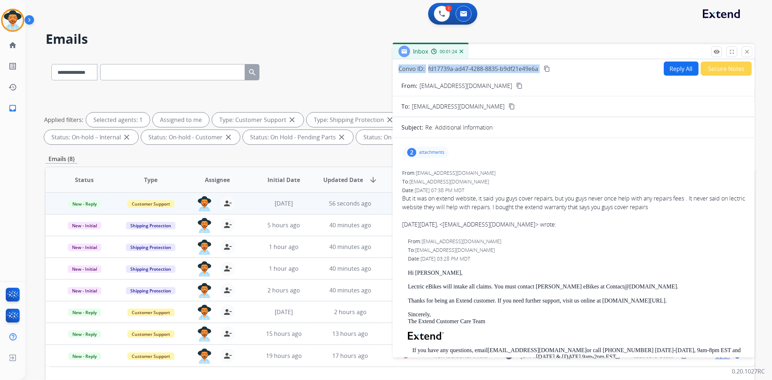
drag, startPoint x: 399, startPoint y: 67, endPoint x: 518, endPoint y: 70, distance: 119.4
click at [543, 64] on div "Convo ID: fd17739a-ad47-4288-8835-b9df21e49e6a content_copy" at bounding box center [474, 68] width 153 height 9
copy div "Convo ID: fd17739a-ad47-4288-8835-b9df21e49e6a content_copy"
click at [252, 33] on h2 "Emails" at bounding box center [400, 39] width 709 height 14
click at [444, 13] on img at bounding box center [441, 13] width 7 height 7
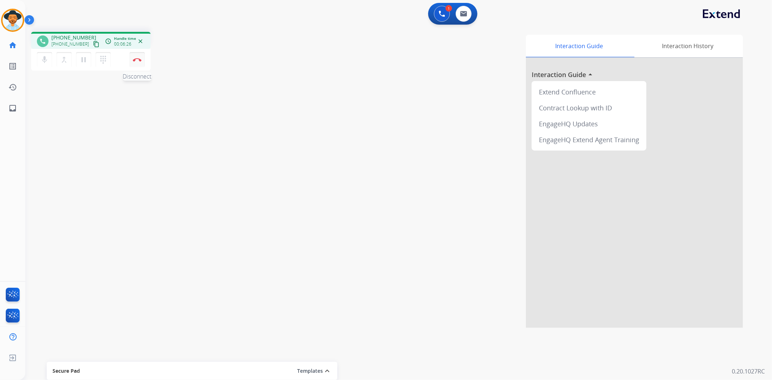
click at [137, 63] on button "Disconnect" at bounding box center [137, 59] width 15 height 15
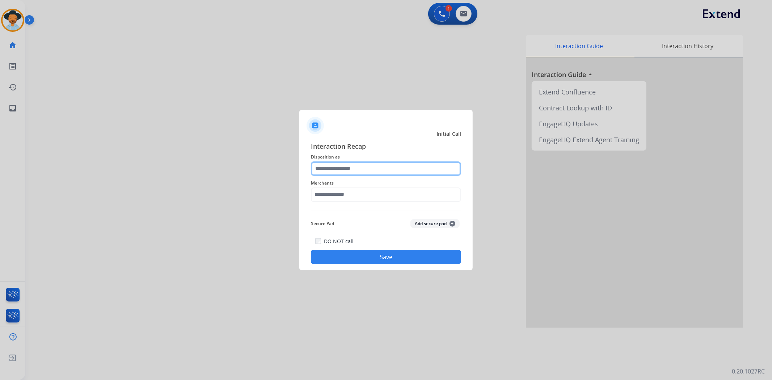
click at [355, 170] on input "text" at bounding box center [386, 168] width 150 height 14
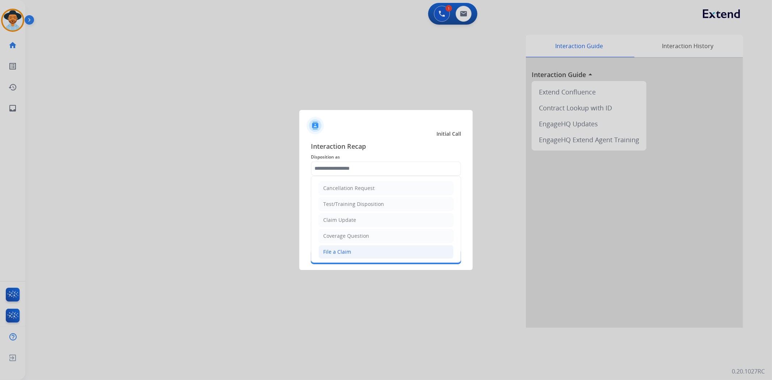
click at [358, 248] on li "File a Claim" at bounding box center [385, 252] width 135 height 14
type input "**********"
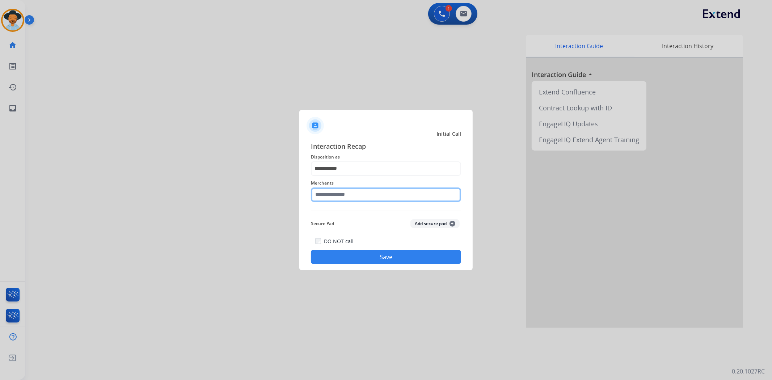
click at [359, 190] on input "text" at bounding box center [386, 194] width 150 height 14
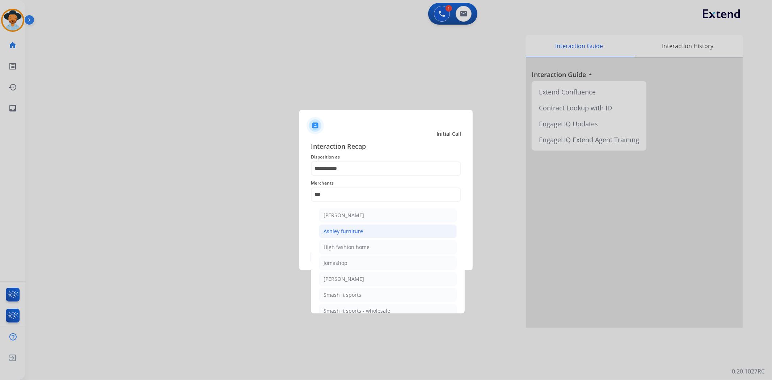
click at [352, 228] on div "Ashley furniture" at bounding box center [342, 231] width 39 height 7
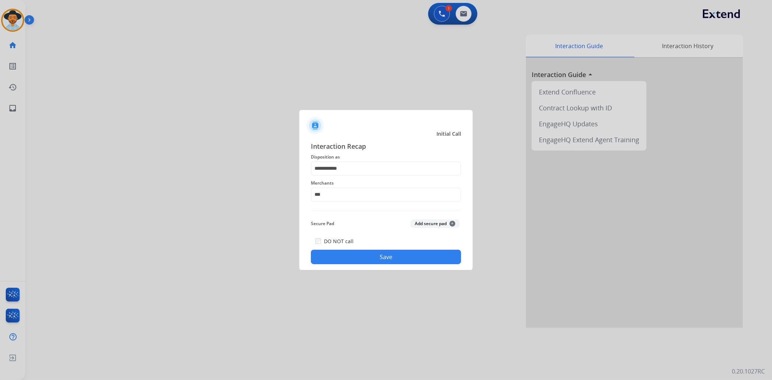
type input "**********"
click at [352, 255] on button "Save" at bounding box center [386, 257] width 150 height 14
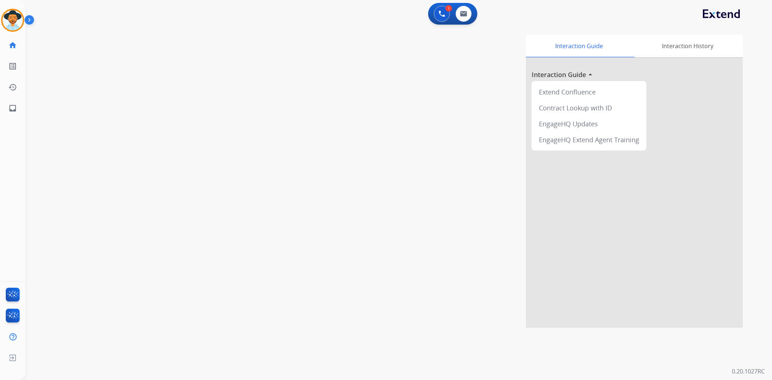
click at [241, 234] on div "swap_horiz Break voice bridge close_fullscreen Connect 3-Way Call merge_type Se…" at bounding box center [389, 177] width 729 height 302
click at [246, 207] on div "swap_horiz Break voice bridge close_fullscreen Connect 3-Way Call merge_type Se…" at bounding box center [389, 177] width 729 height 302
click at [467, 12] on button at bounding box center [463, 14] width 16 height 16
select select "**********"
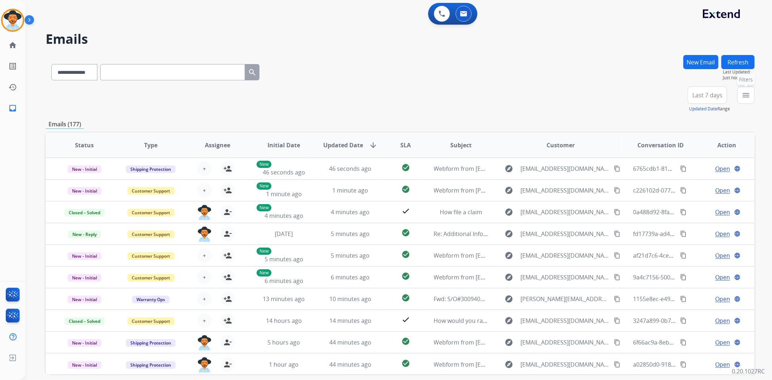
click at [751, 96] on button "menu Filters" at bounding box center [745, 94] width 17 height 17
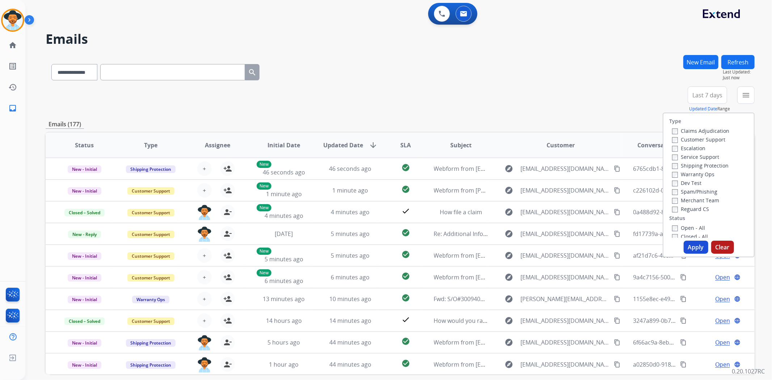
click at [674, 139] on label "Customer Support" at bounding box center [698, 139] width 53 height 7
click at [696, 242] on button "Apply" at bounding box center [695, 247] width 25 height 13
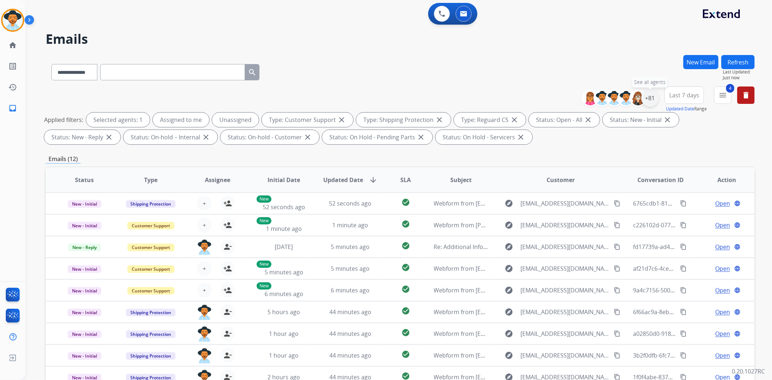
click at [652, 96] on div "+81" at bounding box center [649, 97] width 17 height 17
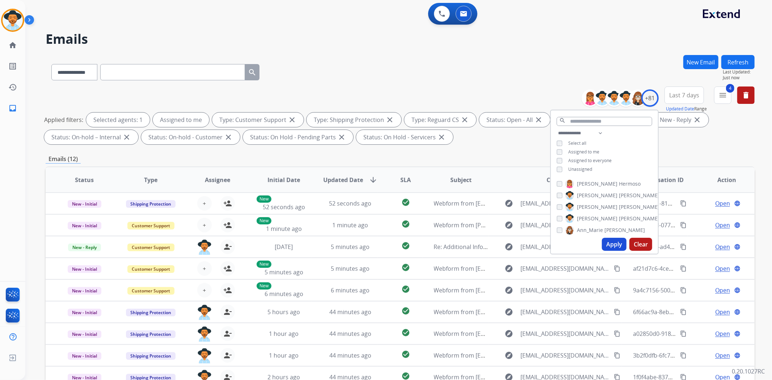
click at [614, 241] on button "Apply" at bounding box center [614, 244] width 25 height 13
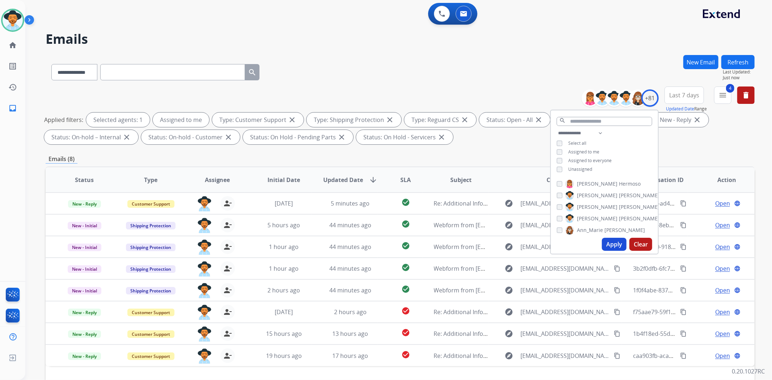
click at [431, 60] on div "**********" at bounding box center [400, 70] width 709 height 31
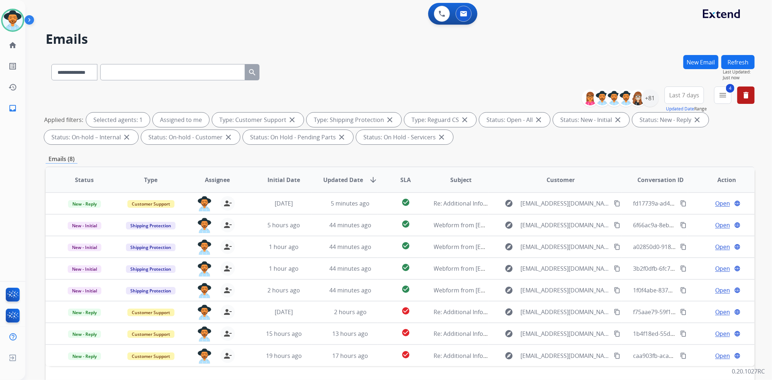
click at [377, 52] on div "**********" at bounding box center [389, 216] width 729 height 380
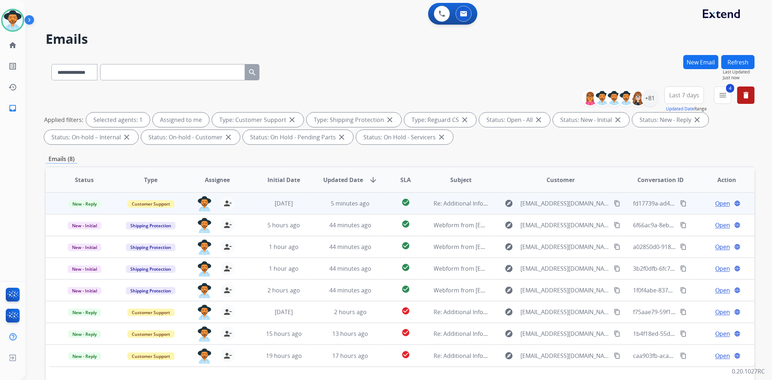
click at [715, 205] on span "Open" at bounding box center [722, 203] width 15 height 9
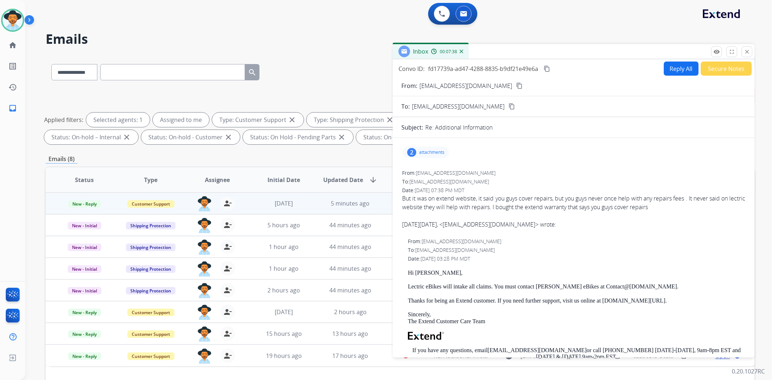
click at [90, 16] on div "0 Voice Interactions 0 Email Interactions" at bounding box center [394, 14] width 720 height 23
click at [13, 21] on img at bounding box center [13, 20] width 20 height 20
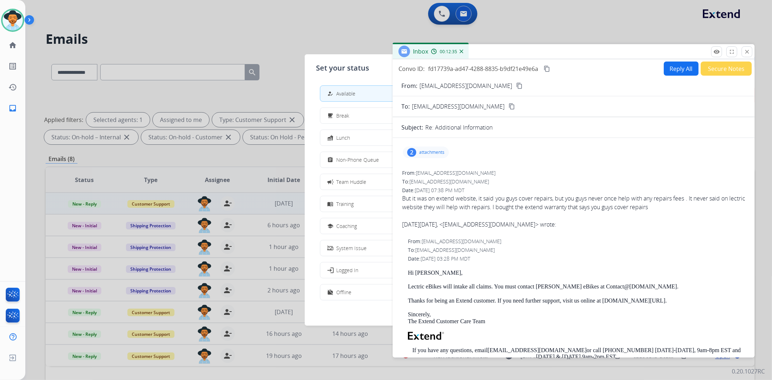
click at [277, 39] on div at bounding box center [386, 190] width 772 height 380
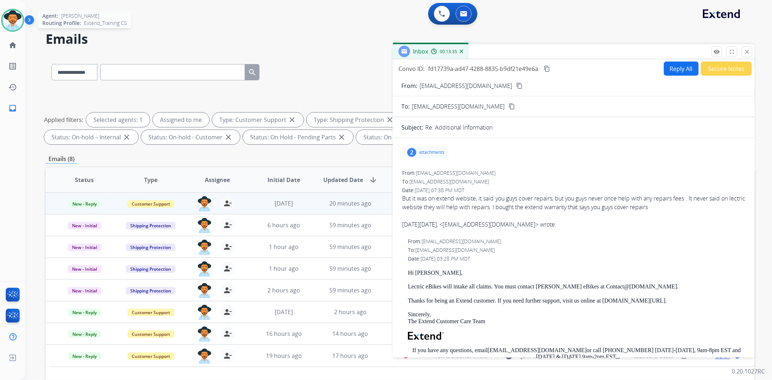
click at [16, 19] on img at bounding box center [13, 20] width 20 height 20
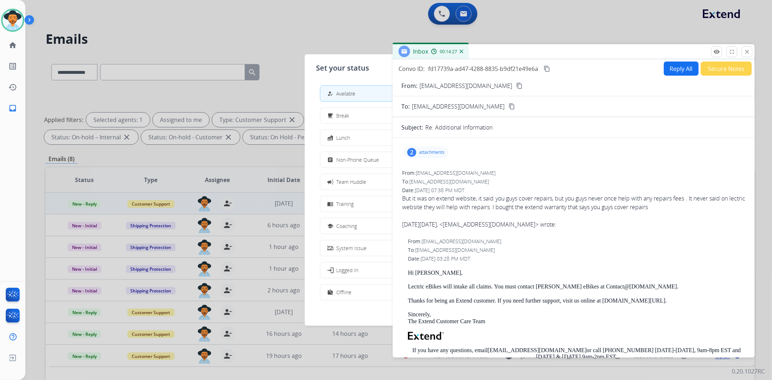
click at [303, 34] on div at bounding box center [386, 190] width 772 height 380
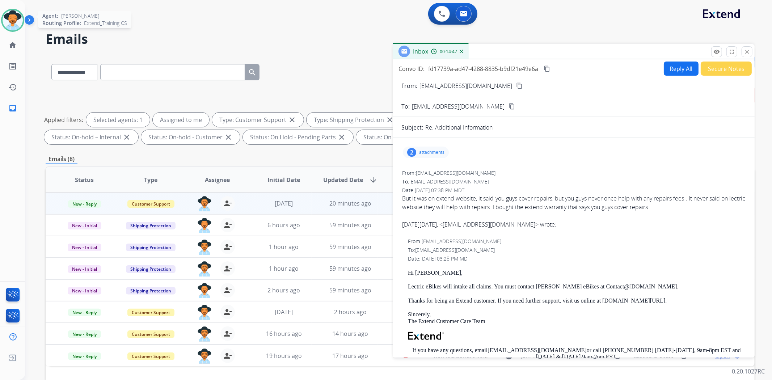
click at [15, 17] on img at bounding box center [13, 20] width 20 height 20
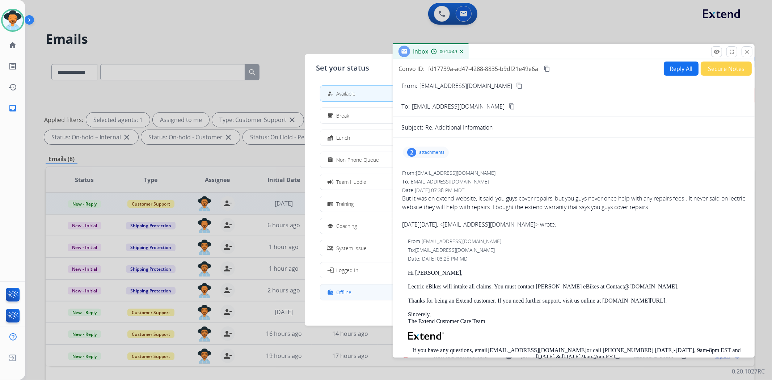
click at [350, 297] on button "work_off Offline" at bounding box center [386, 292] width 132 height 16
